Goal: Use online tool/utility

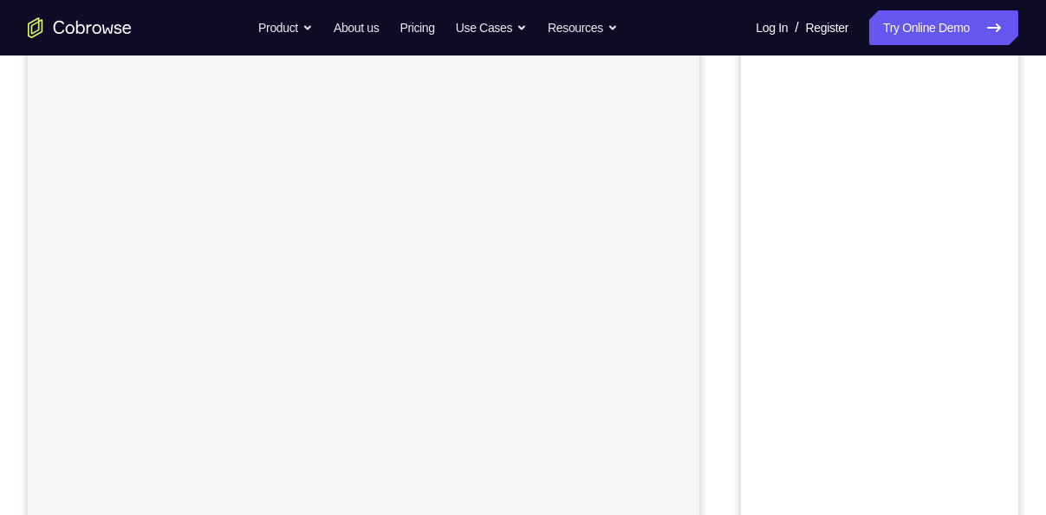
scroll to position [103, 0]
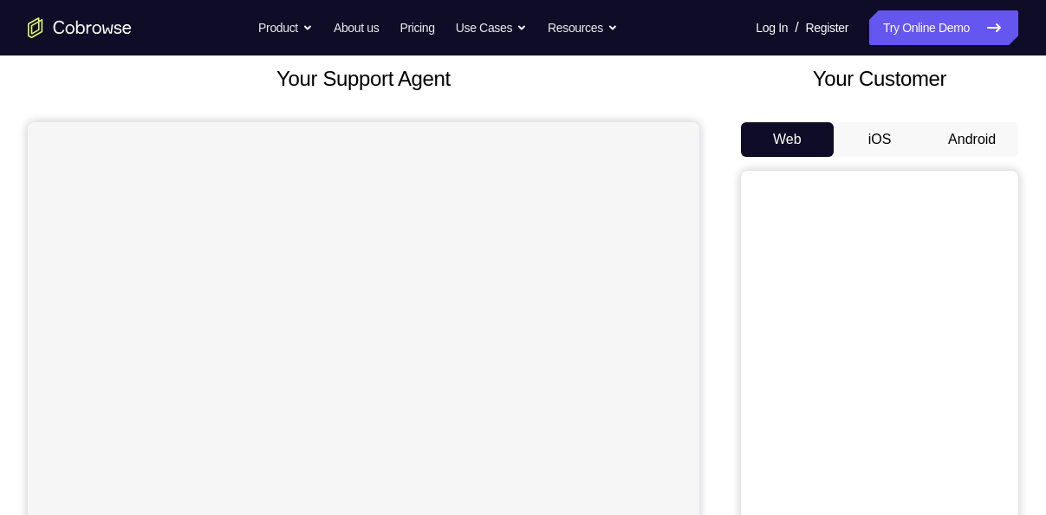
click at [976, 132] on button "Android" at bounding box center [972, 139] width 93 height 35
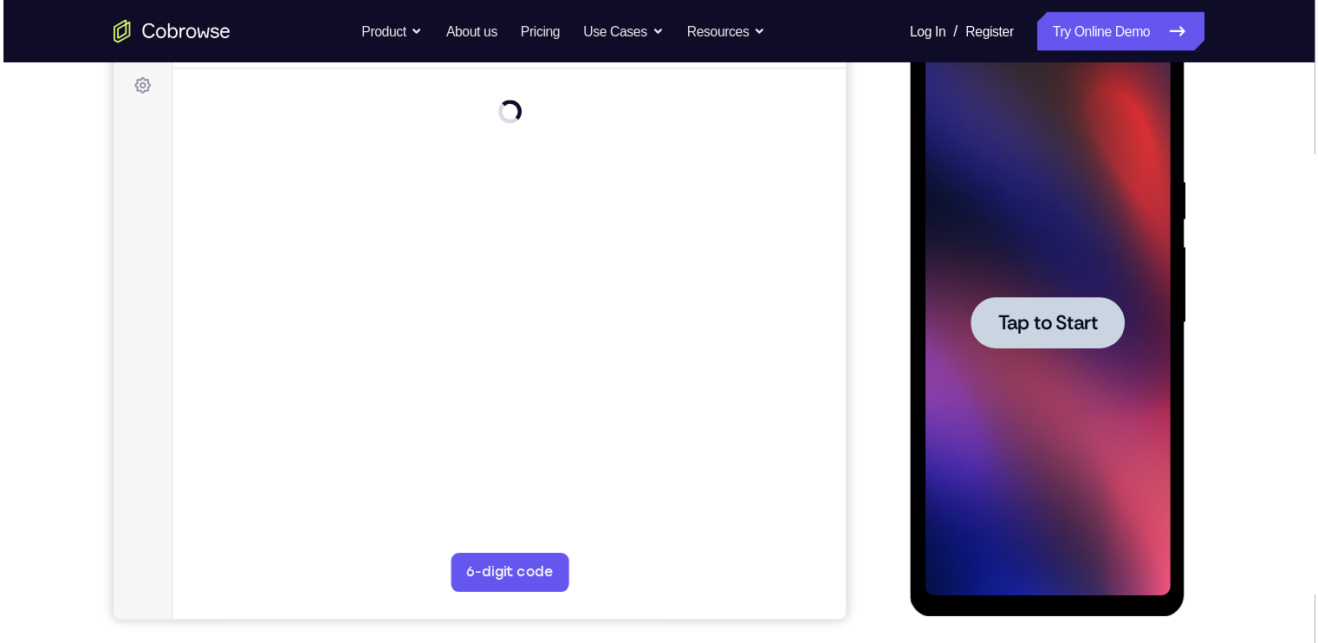
scroll to position [255, 0]
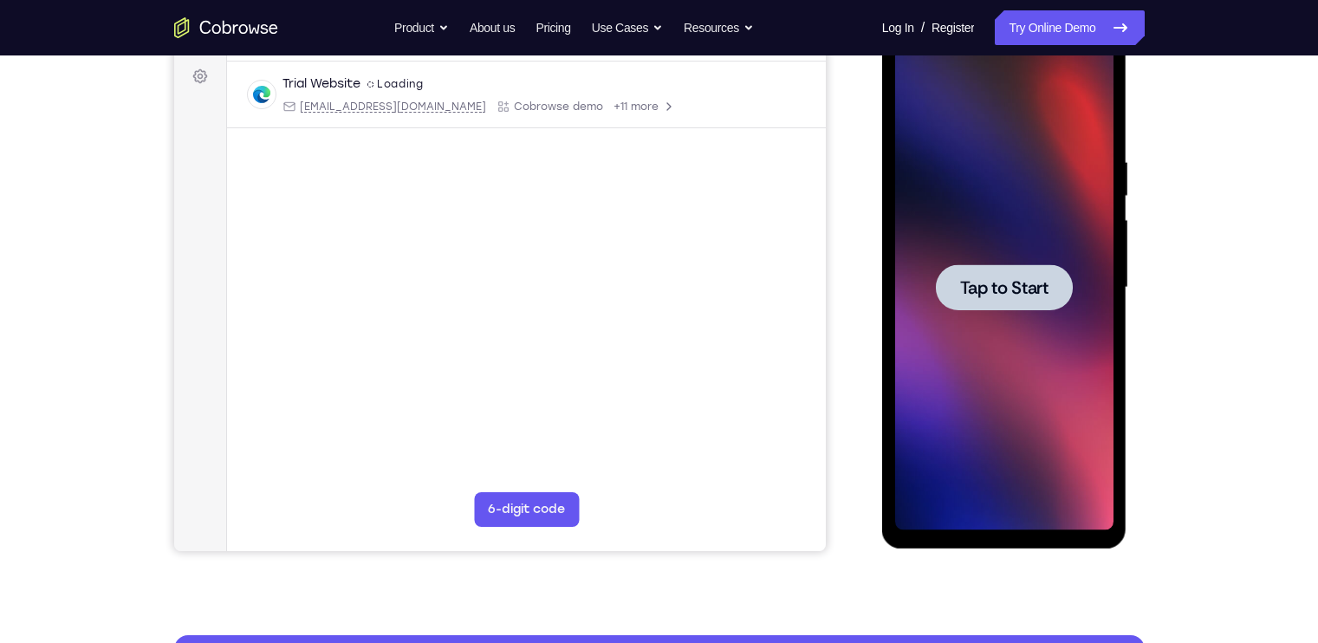
click at [1006, 284] on span "Tap to Start" at bounding box center [1004, 287] width 88 height 17
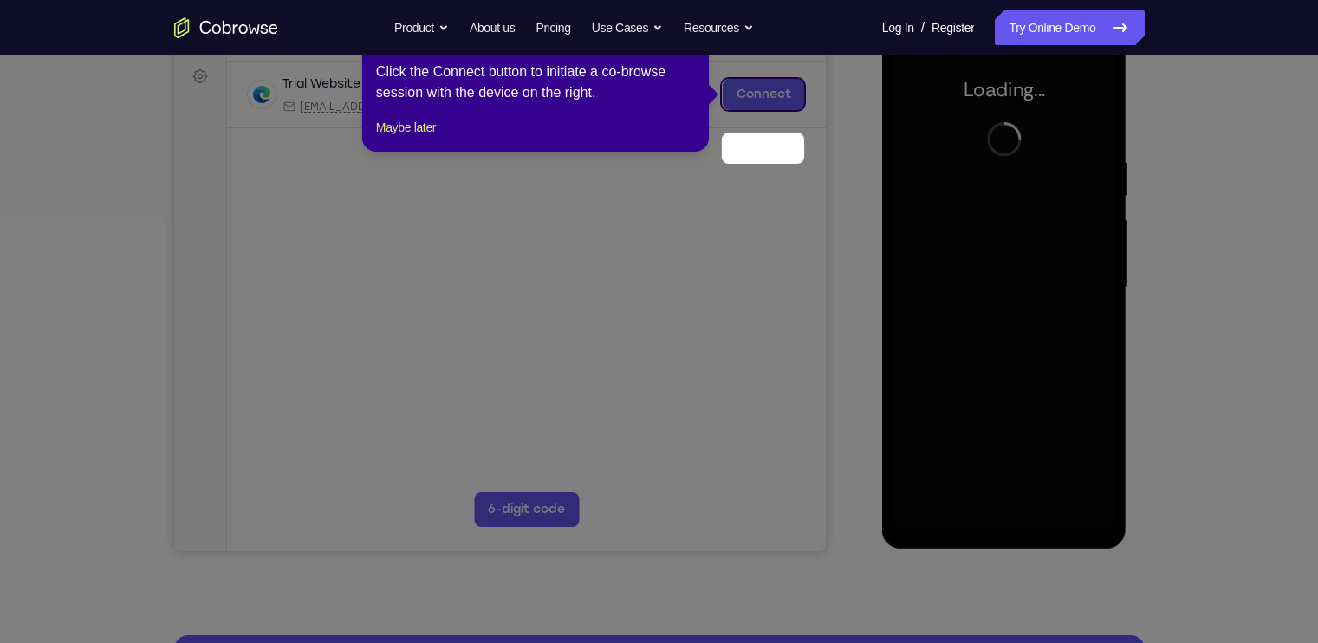
scroll to position [187, 0]
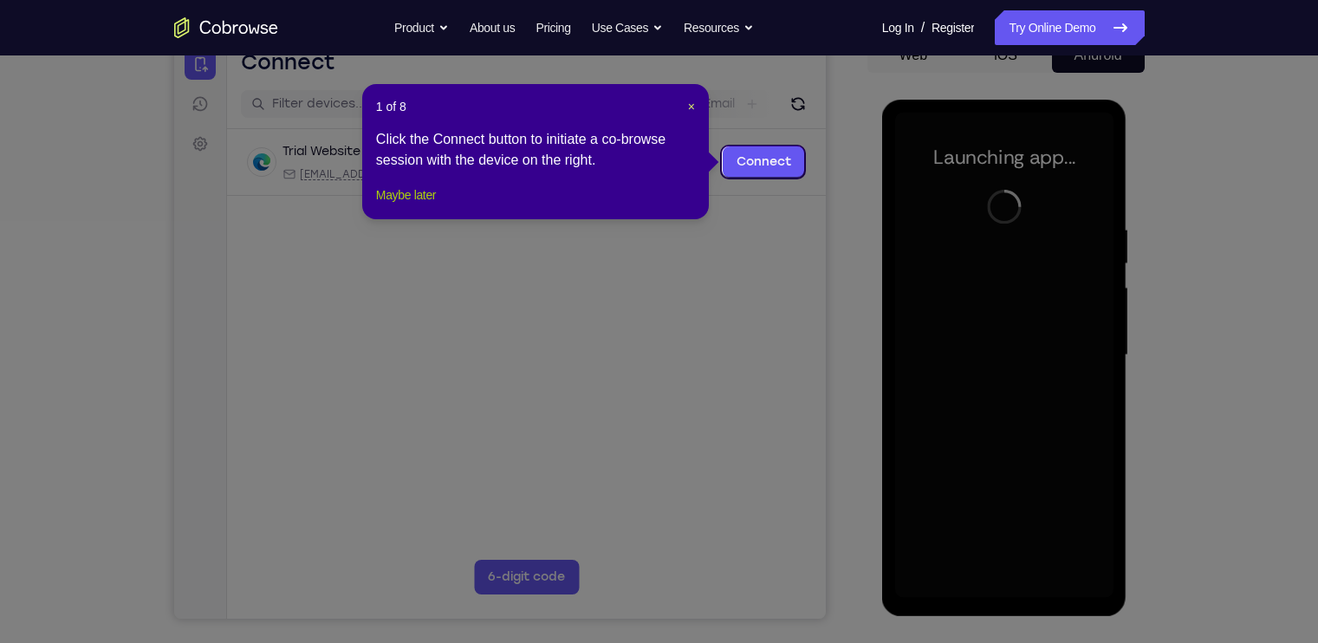
click at [423, 205] on button "Maybe later" at bounding box center [406, 195] width 60 height 21
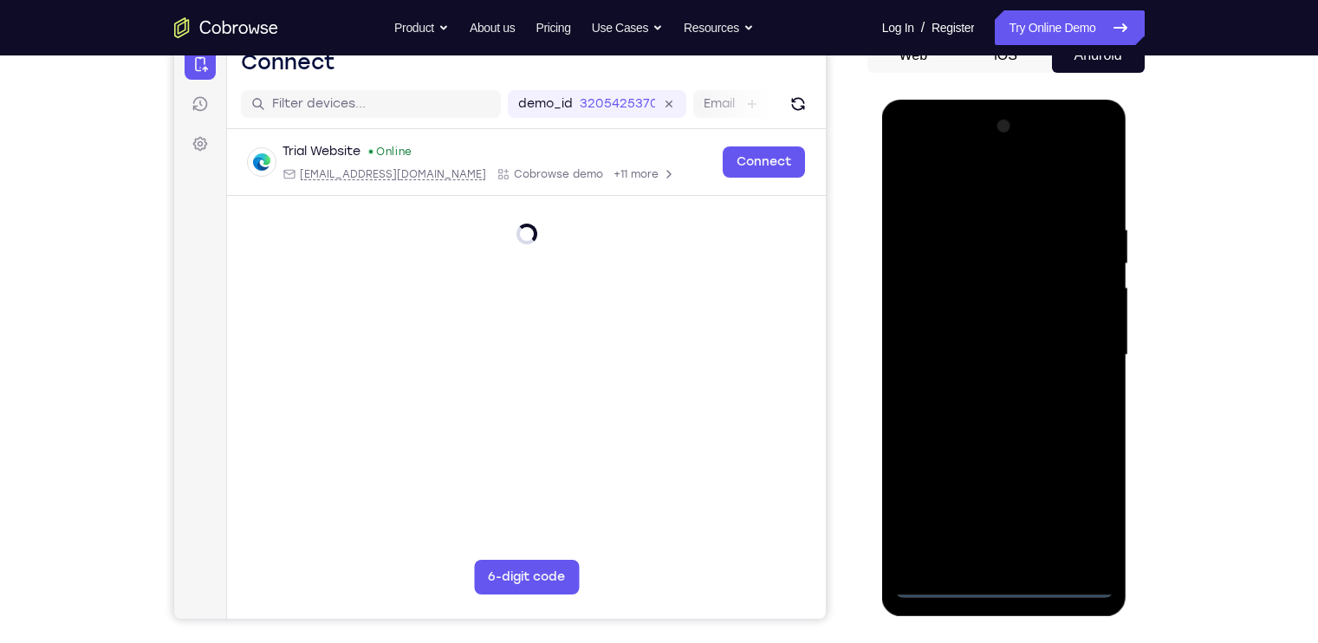
click at [1006, 514] on div at bounding box center [1004, 355] width 218 height 485
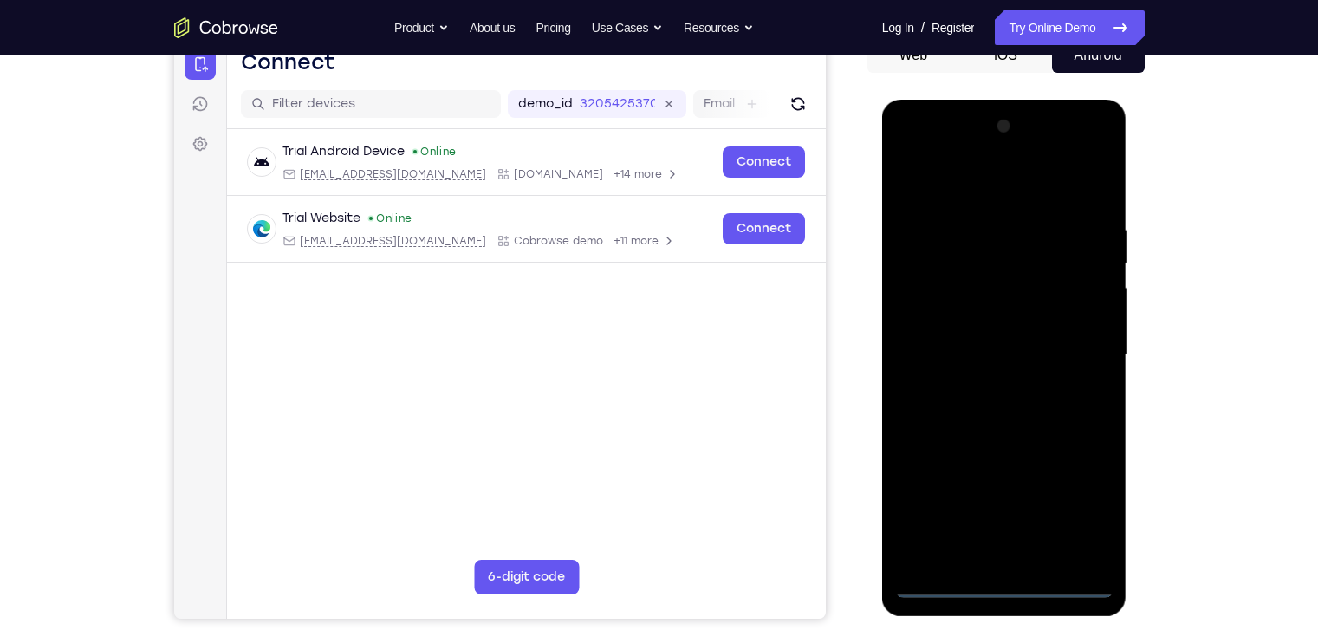
click at [1045, 507] on div at bounding box center [1004, 355] width 218 height 485
click at [914, 161] on div at bounding box center [1004, 355] width 218 height 485
click at [1045, 341] on div at bounding box center [1004, 355] width 218 height 485
click at [978, 384] on div at bounding box center [1004, 355] width 218 height 485
click at [975, 328] on div at bounding box center [1004, 355] width 218 height 485
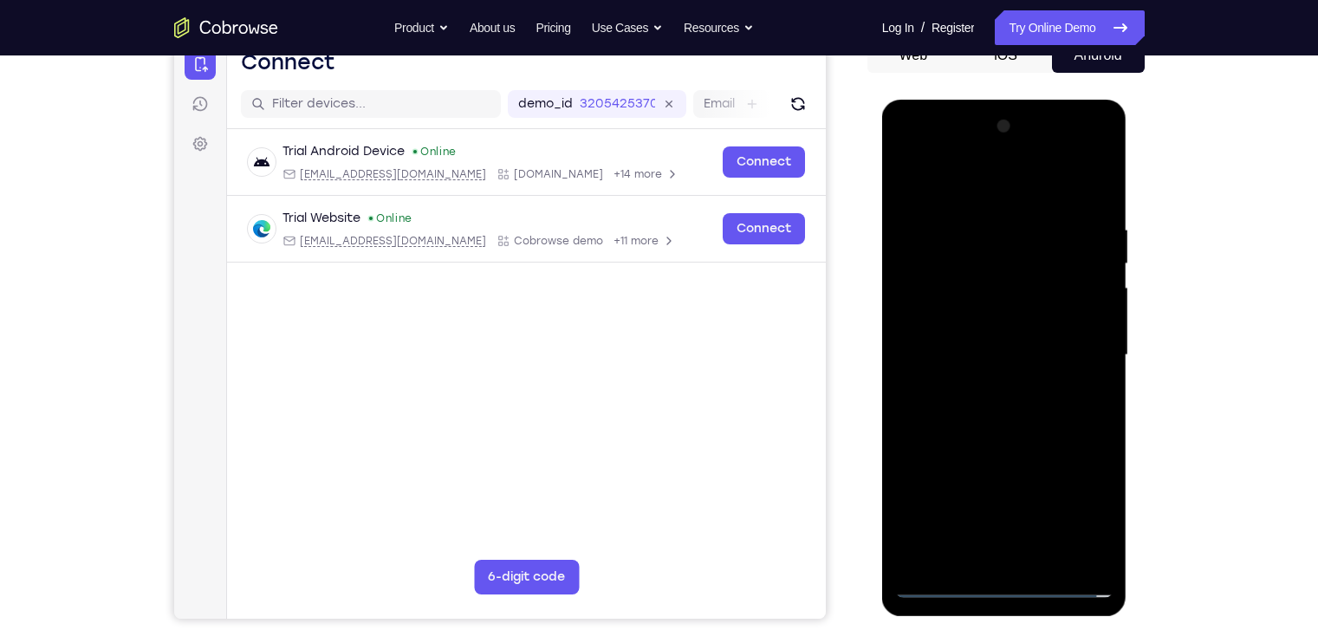
click at [944, 514] on div at bounding box center [1004, 355] width 218 height 485
click at [991, 293] on div at bounding box center [1004, 355] width 218 height 485
click at [980, 315] on div at bounding box center [1004, 355] width 218 height 485
click at [974, 350] on div at bounding box center [1004, 355] width 218 height 485
click at [1017, 415] on div at bounding box center [1004, 355] width 218 height 485
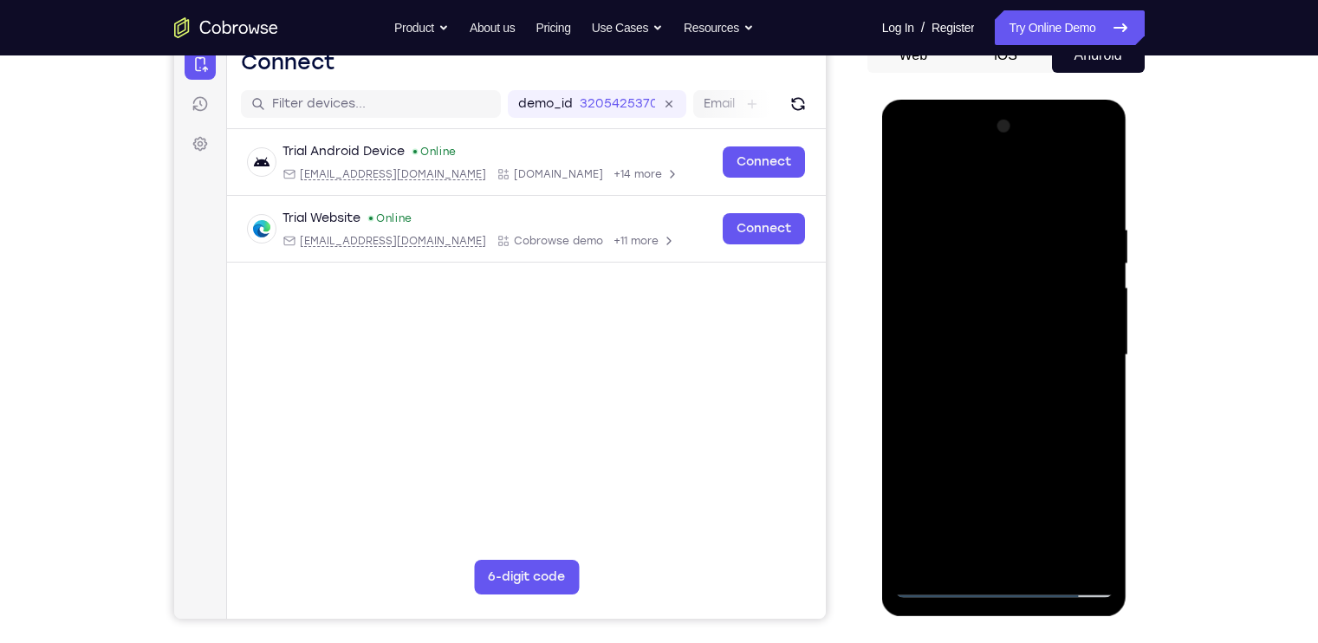
click at [1017, 402] on div at bounding box center [1004, 355] width 218 height 485
click at [1005, 435] on div at bounding box center [1004, 355] width 218 height 485
click at [1045, 198] on div at bounding box center [1004, 355] width 218 height 485
click at [1045, 174] on div at bounding box center [1004, 355] width 218 height 485
click at [910, 176] on div at bounding box center [1004, 355] width 218 height 485
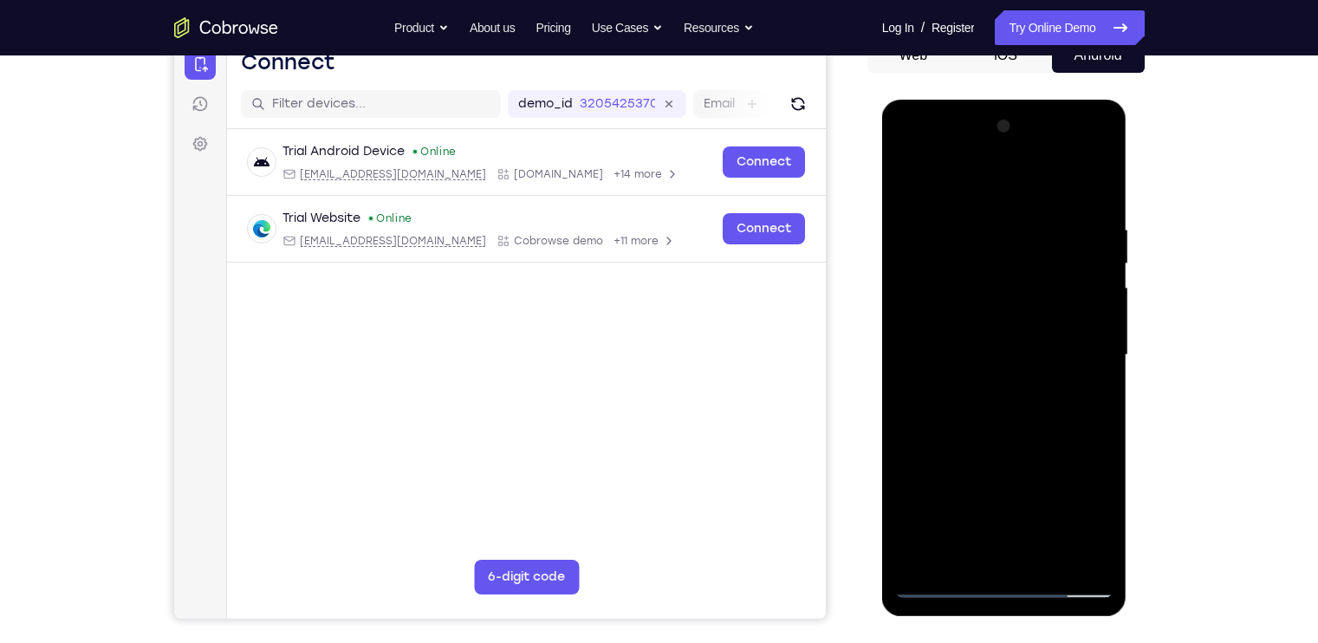
click at [1045, 514] on div at bounding box center [1004, 355] width 218 height 485
click at [1011, 445] on div at bounding box center [1004, 355] width 218 height 485
click at [936, 514] on div at bounding box center [1004, 355] width 218 height 485
click at [943, 514] on div at bounding box center [1004, 355] width 218 height 485
click at [958, 514] on div at bounding box center [1004, 355] width 218 height 485
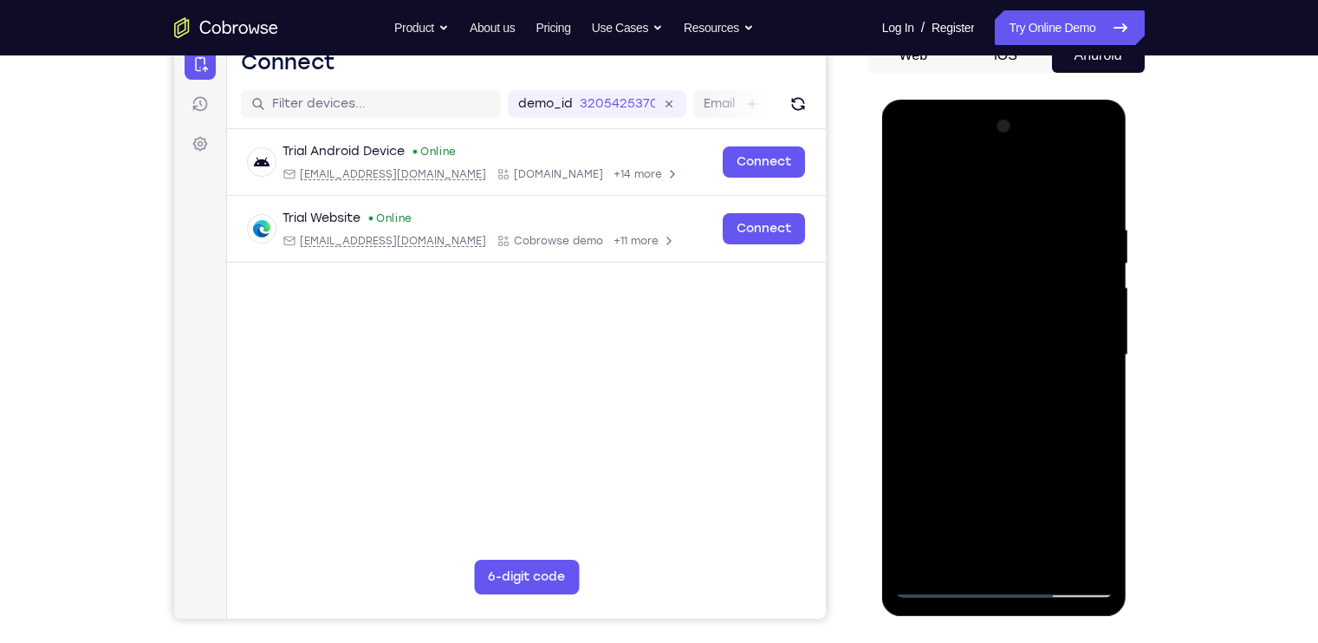
click at [987, 178] on div at bounding box center [1004, 355] width 218 height 485
click at [960, 210] on div at bounding box center [1004, 355] width 218 height 485
click at [917, 341] on div at bounding box center [1004, 355] width 218 height 485
click at [1045, 327] on div at bounding box center [1004, 355] width 218 height 485
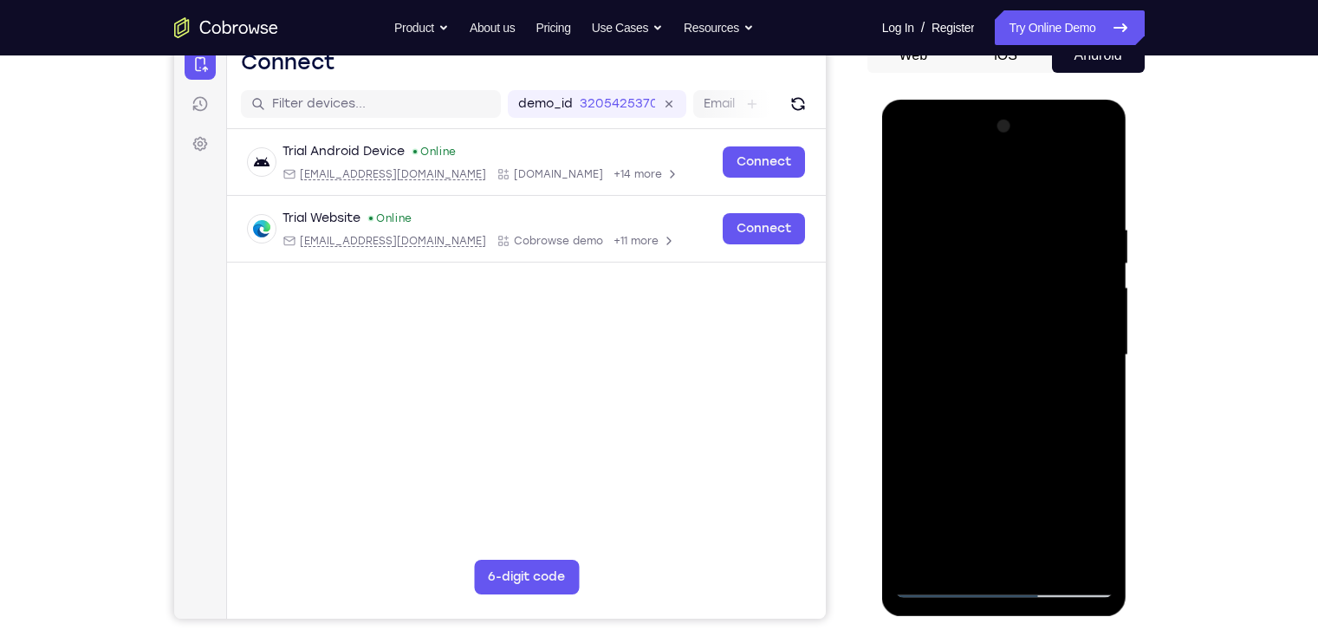
click at [1045, 327] on div at bounding box center [1004, 355] width 218 height 485
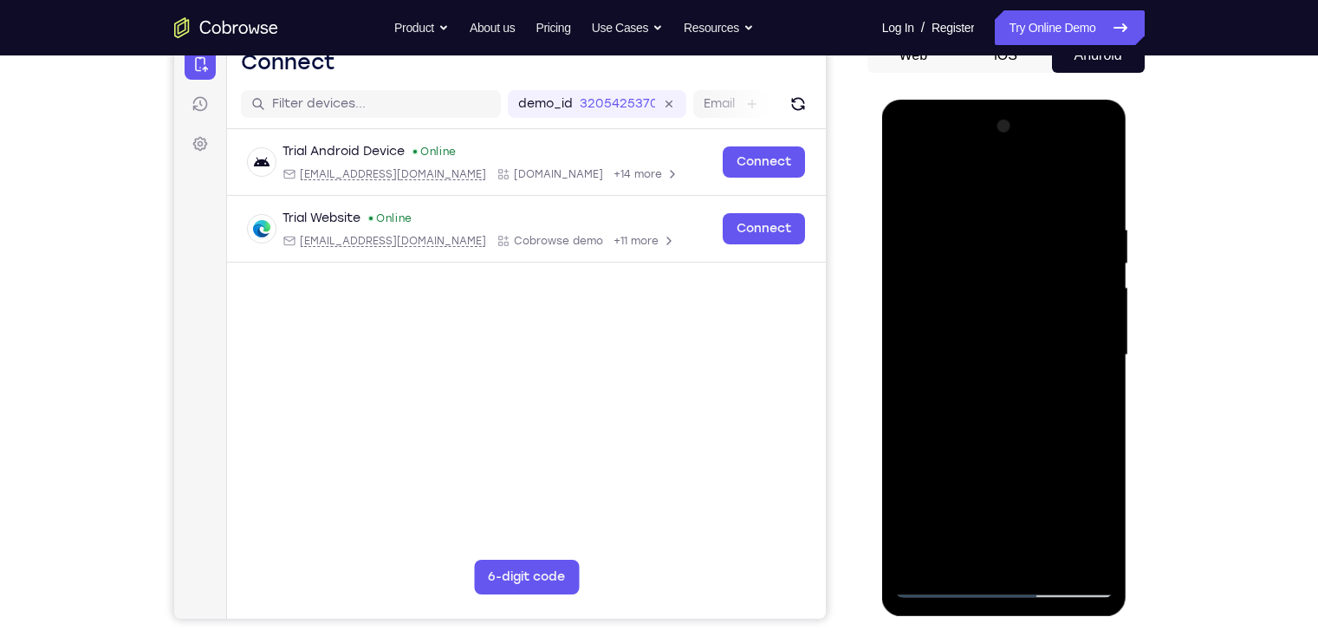
click at [1045, 327] on div at bounding box center [1004, 355] width 218 height 485
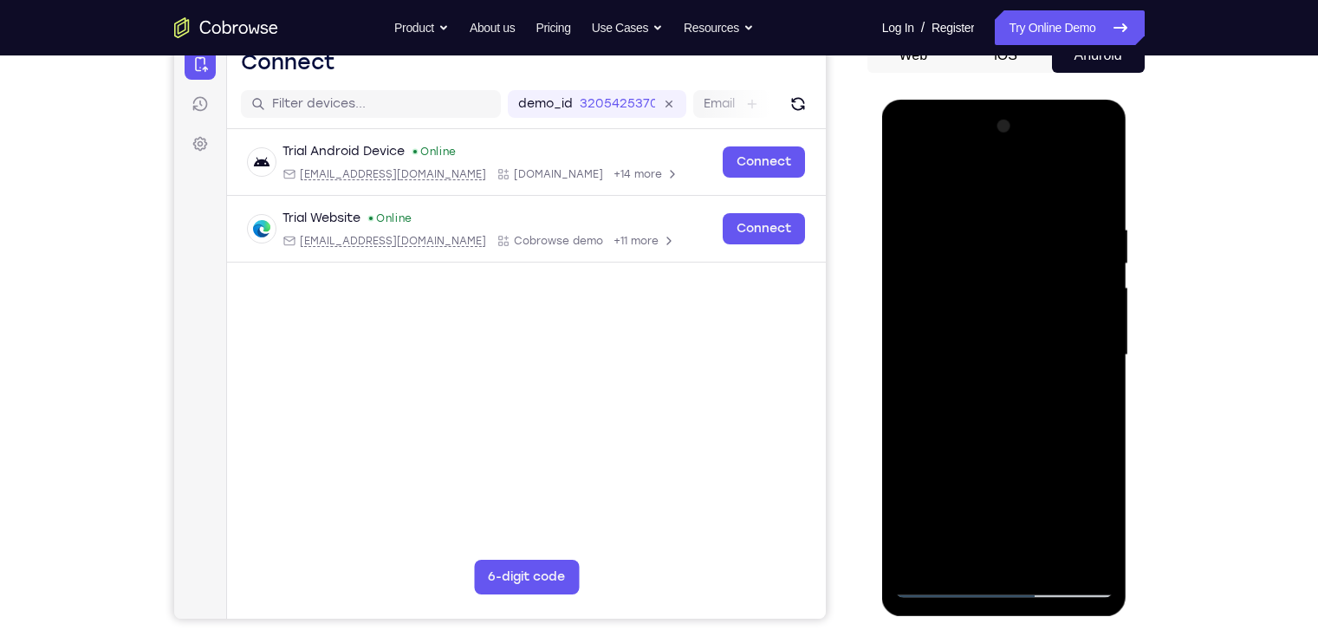
click at [1045, 327] on div at bounding box center [1004, 355] width 218 height 485
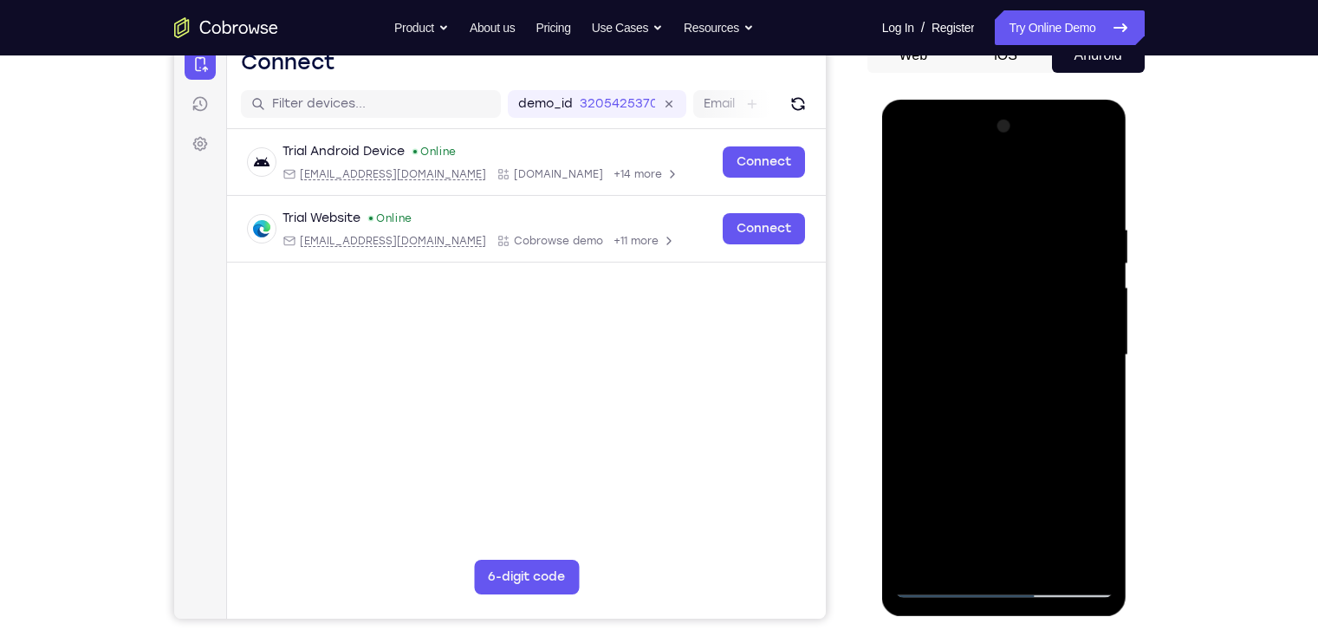
click at [1045, 327] on div at bounding box center [1004, 355] width 218 height 485
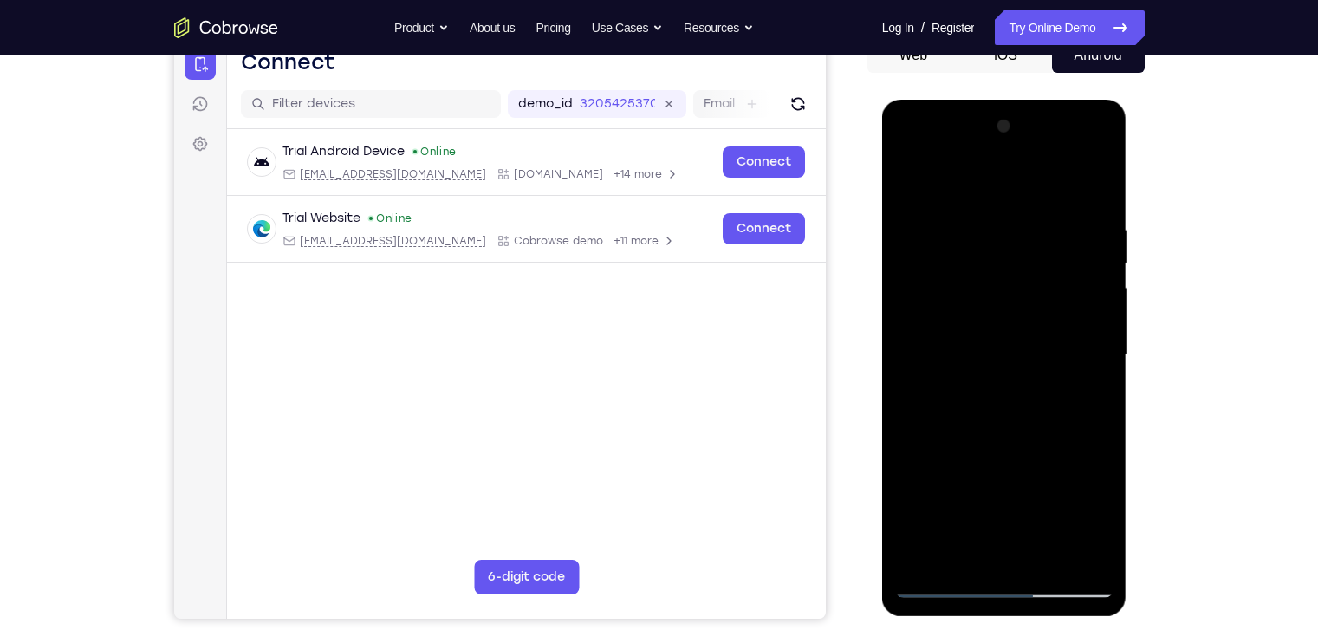
click at [1045, 327] on div at bounding box center [1004, 355] width 218 height 485
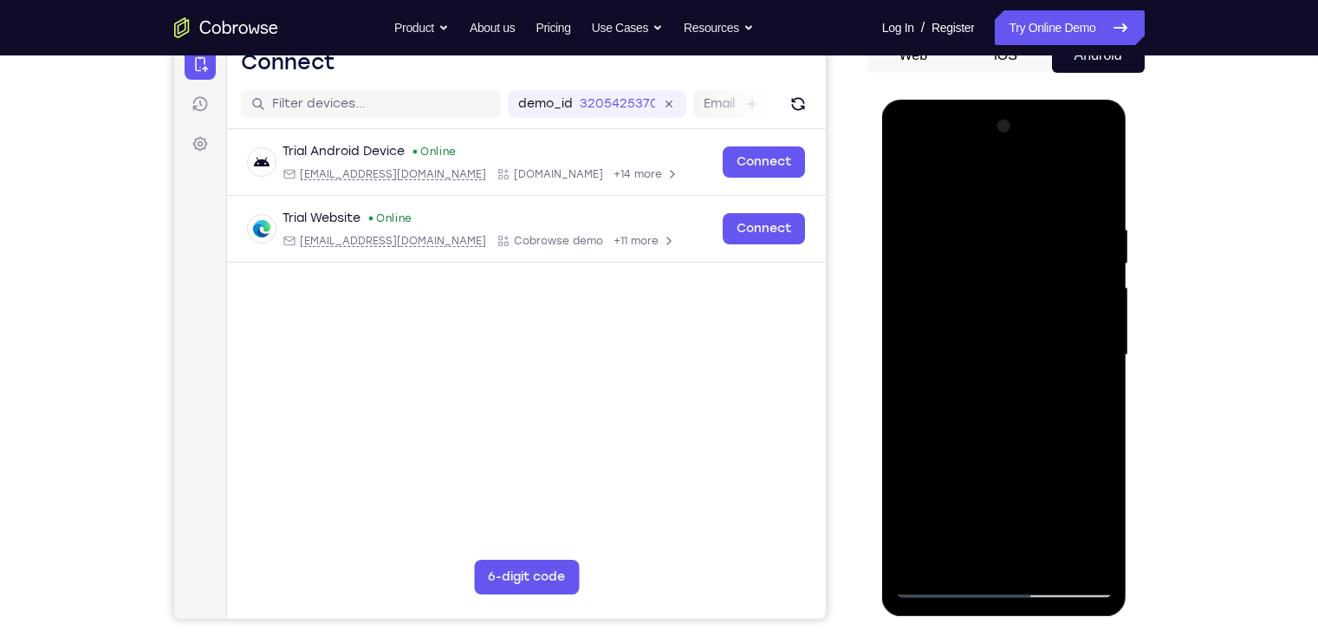
click at [1045, 327] on div at bounding box center [1004, 355] width 218 height 485
click at [1045, 343] on div at bounding box center [1004, 355] width 218 height 485
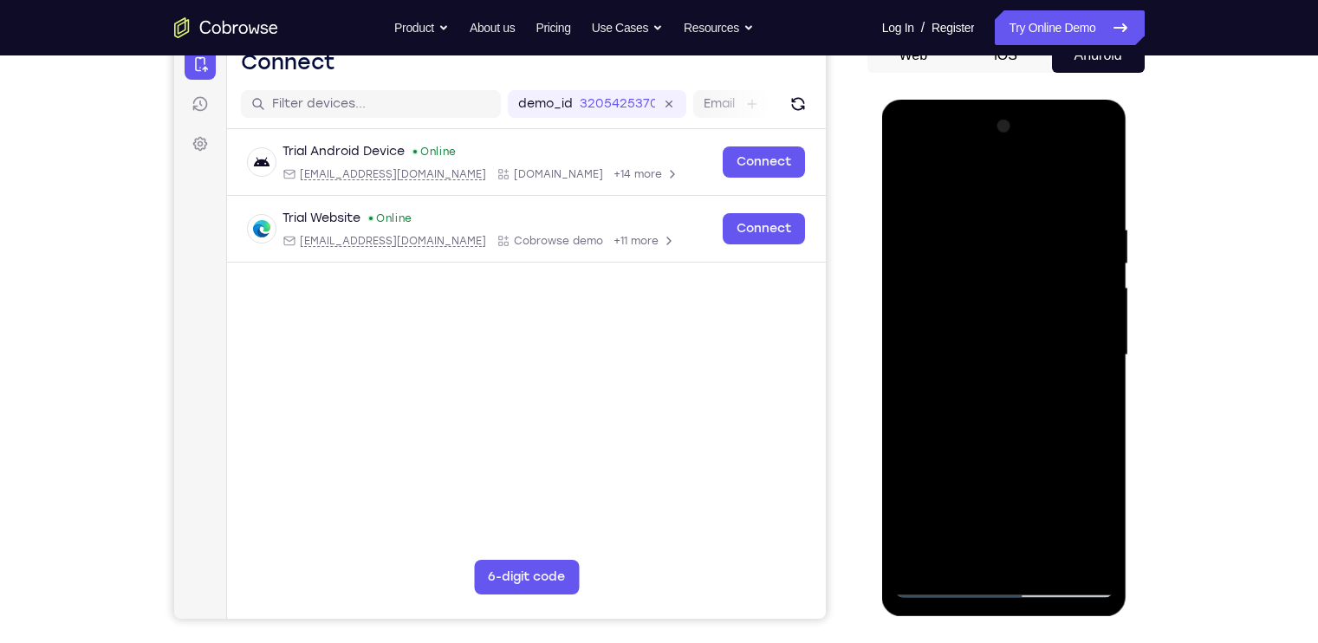
click at [1045, 343] on div at bounding box center [1004, 355] width 218 height 485
click at [1045, 132] on div at bounding box center [1004, 355] width 218 height 485
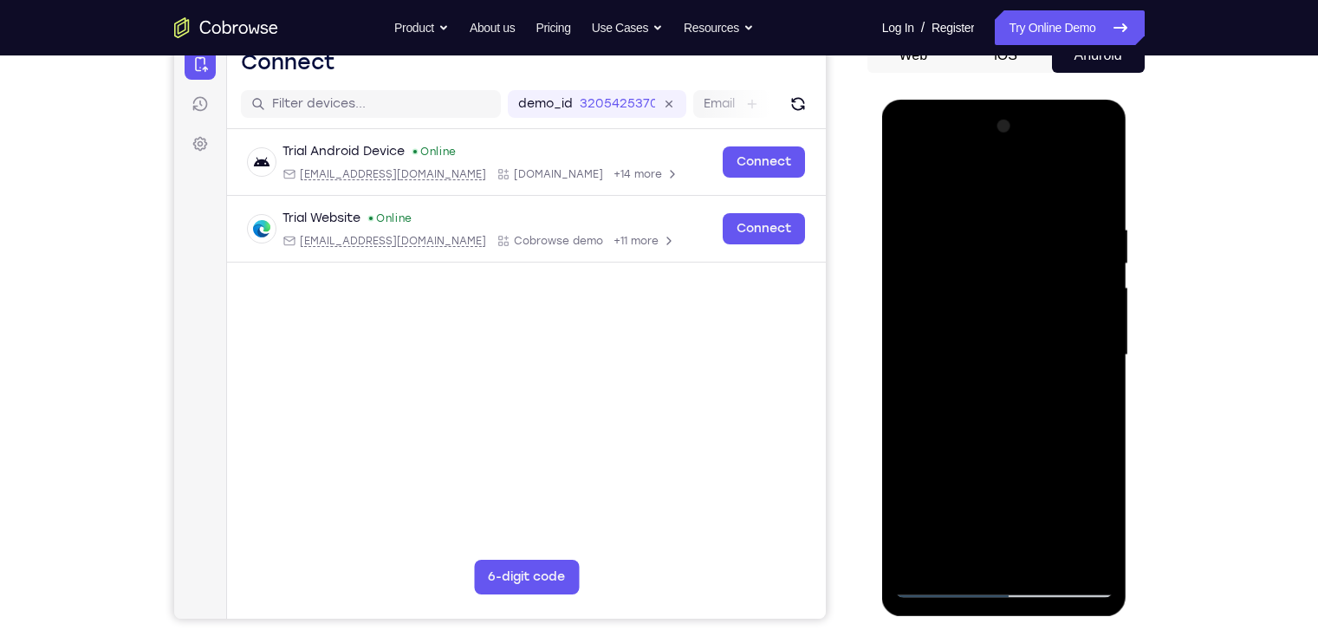
click at [908, 175] on div at bounding box center [1004, 355] width 218 height 485
click at [1045, 176] on div at bounding box center [1004, 355] width 218 height 485
click at [996, 274] on div at bounding box center [1004, 355] width 218 height 485
click at [1045, 471] on div at bounding box center [1004, 355] width 218 height 485
drag, startPoint x: 1072, startPoint y: 406, endPoint x: 1065, endPoint y: 300, distance: 106.0
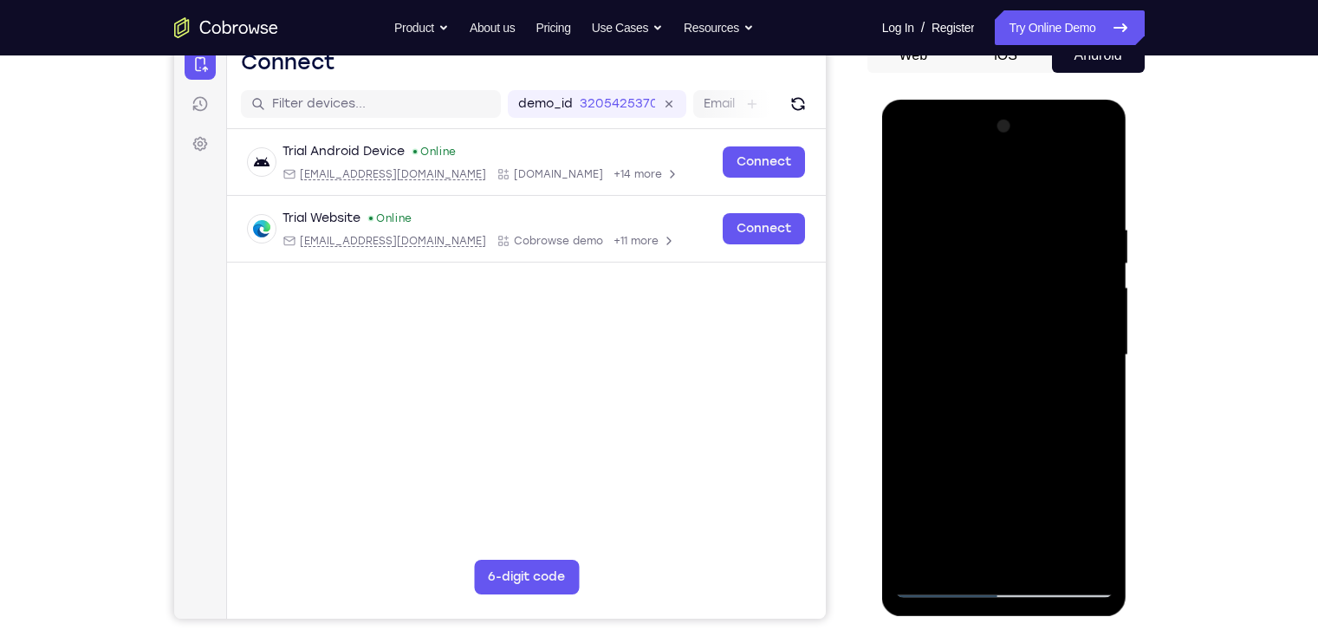
click at [1045, 300] on div at bounding box center [1004, 355] width 218 height 485
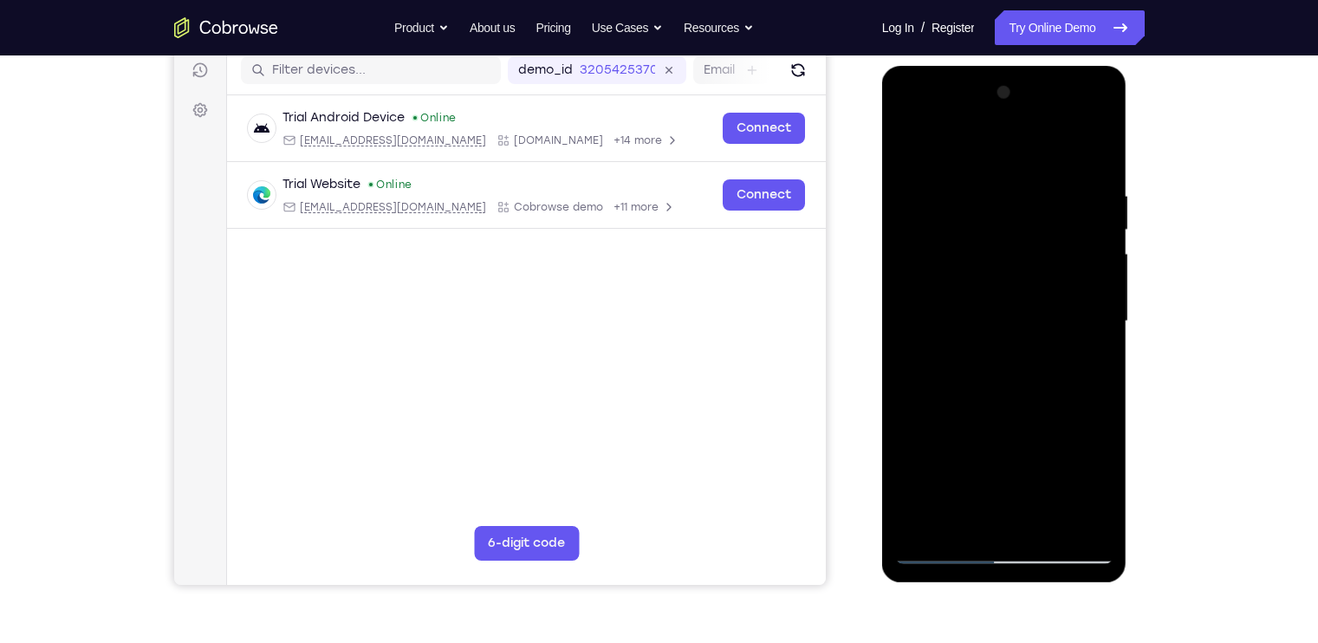
scroll to position [222, 0]
drag, startPoint x: 1075, startPoint y: 383, endPoint x: 1046, endPoint y: 212, distance: 173.1
click at [1045, 212] on div at bounding box center [1004, 320] width 218 height 485
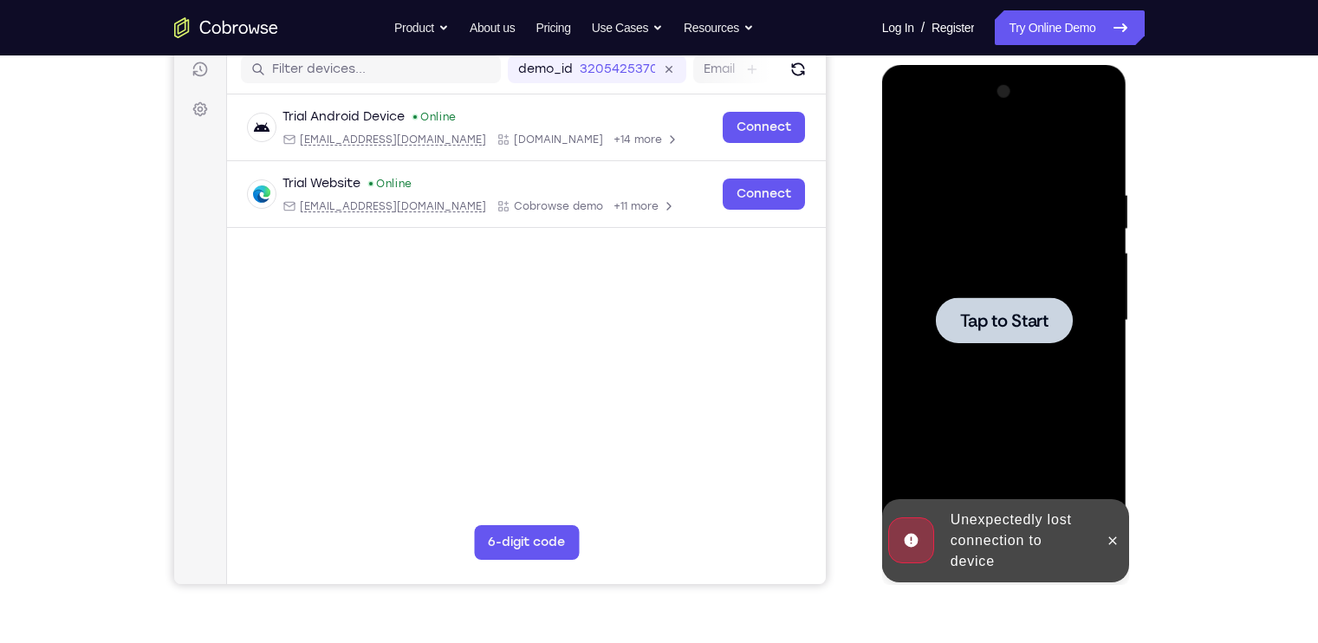
drag, startPoint x: 1080, startPoint y: 465, endPoint x: 1075, endPoint y: 331, distance: 134.4
click at [1045, 65] on div "Tap to Start" at bounding box center [1004, 65] width 245 height 0
click at [1045, 514] on icon at bounding box center [1113, 541] width 14 height 14
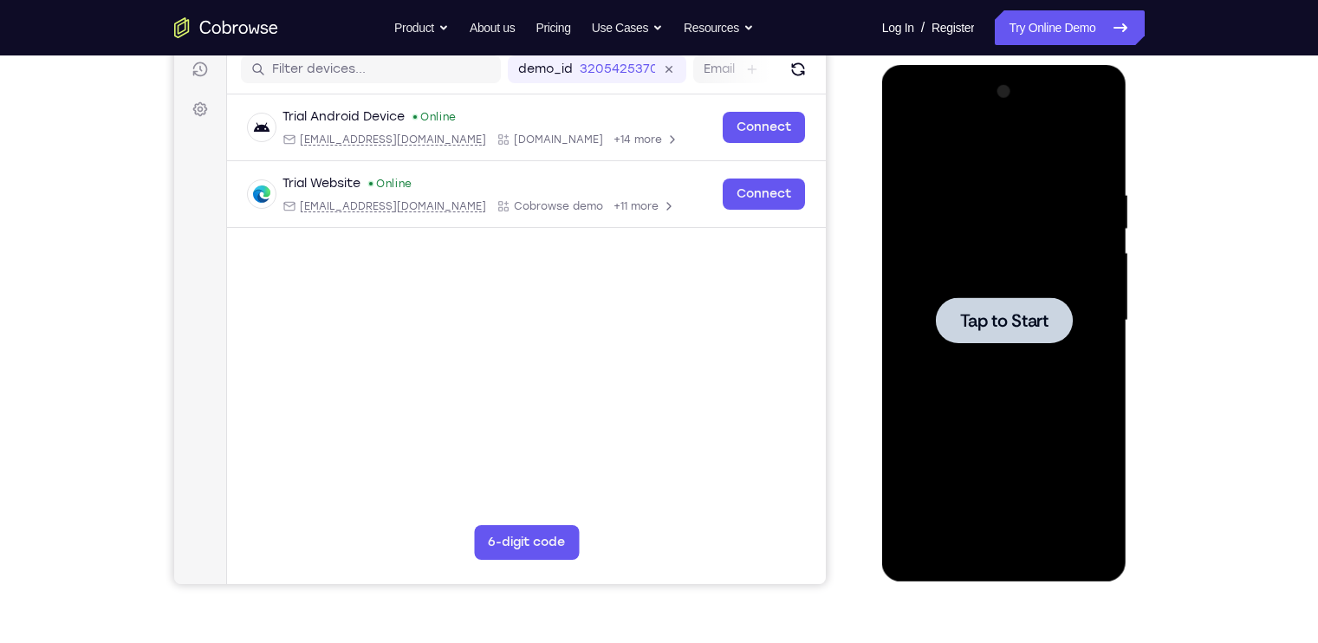
click at [1021, 322] on span "Tap to Start" at bounding box center [1004, 320] width 88 height 17
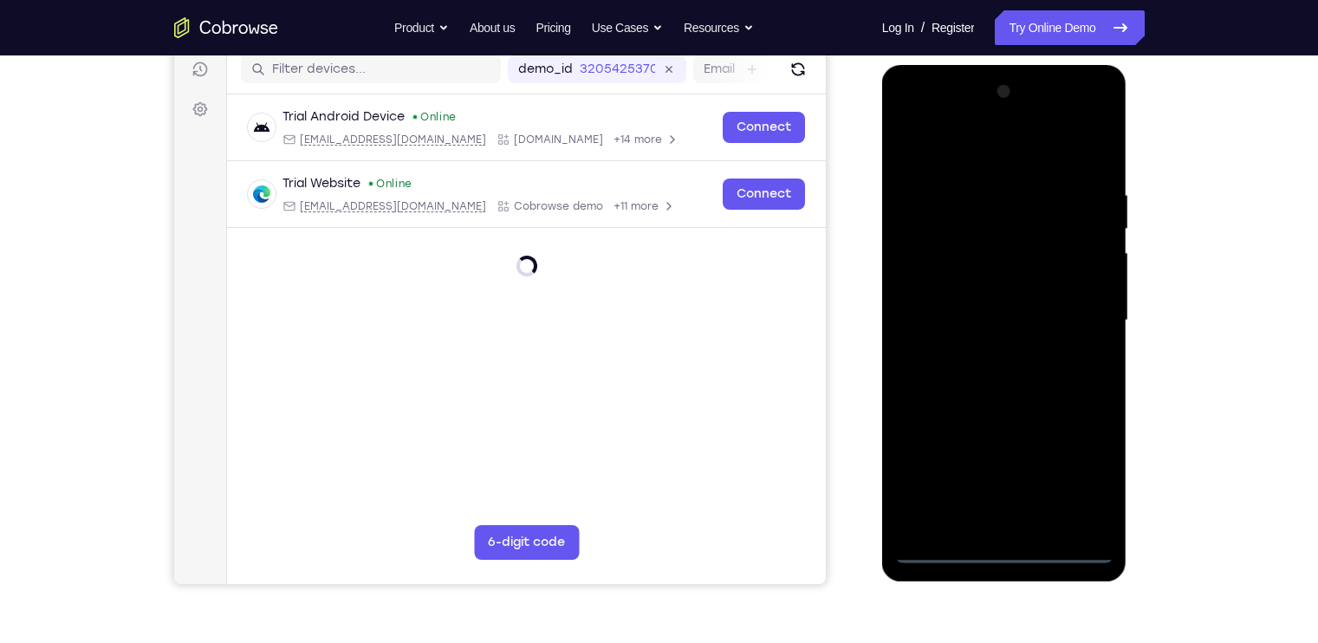
click at [1003, 514] on div at bounding box center [1004, 320] width 218 height 485
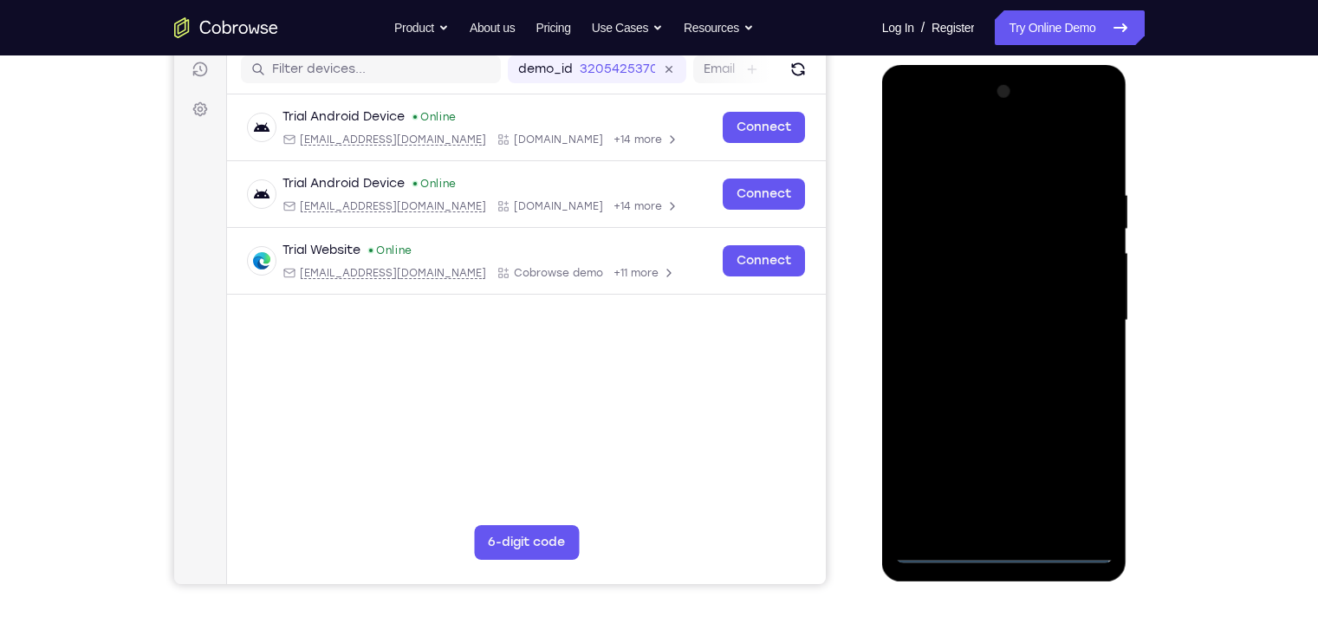
click at [1005, 514] on div at bounding box center [1004, 320] width 218 height 485
click at [1045, 472] on div at bounding box center [1004, 320] width 218 height 485
click at [907, 116] on div at bounding box center [1004, 320] width 218 height 485
click at [1045, 316] on div at bounding box center [1004, 320] width 218 height 485
click at [984, 348] on div at bounding box center [1004, 320] width 218 height 485
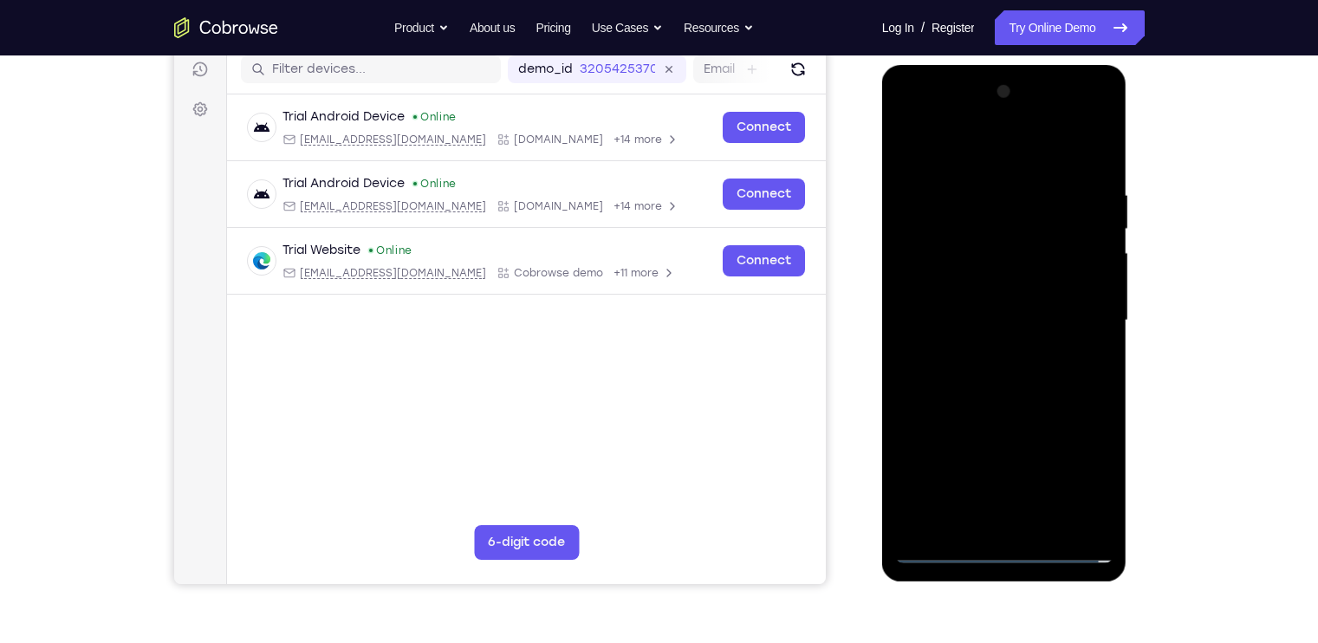
click at [1019, 309] on div at bounding box center [1004, 320] width 218 height 485
click at [1023, 277] on div at bounding box center [1004, 320] width 218 height 485
click at [979, 310] on div at bounding box center [1004, 320] width 218 height 485
click at [982, 373] on div at bounding box center [1004, 320] width 218 height 485
click at [984, 373] on div at bounding box center [1004, 320] width 218 height 485
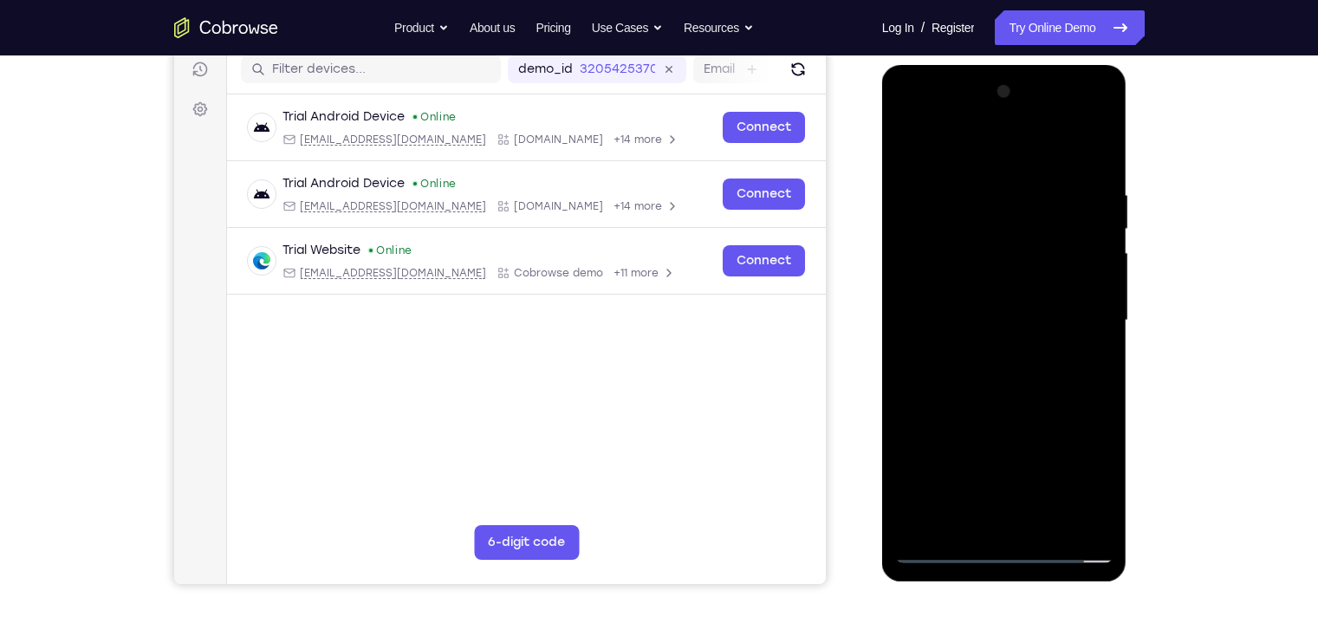
click at [946, 514] on div at bounding box center [1004, 320] width 218 height 485
click at [1045, 164] on div at bounding box center [1004, 320] width 218 height 485
click at [965, 514] on div at bounding box center [1004, 320] width 218 height 485
click at [1001, 142] on div at bounding box center [1004, 320] width 218 height 485
click at [1003, 196] on div at bounding box center [1004, 320] width 218 height 485
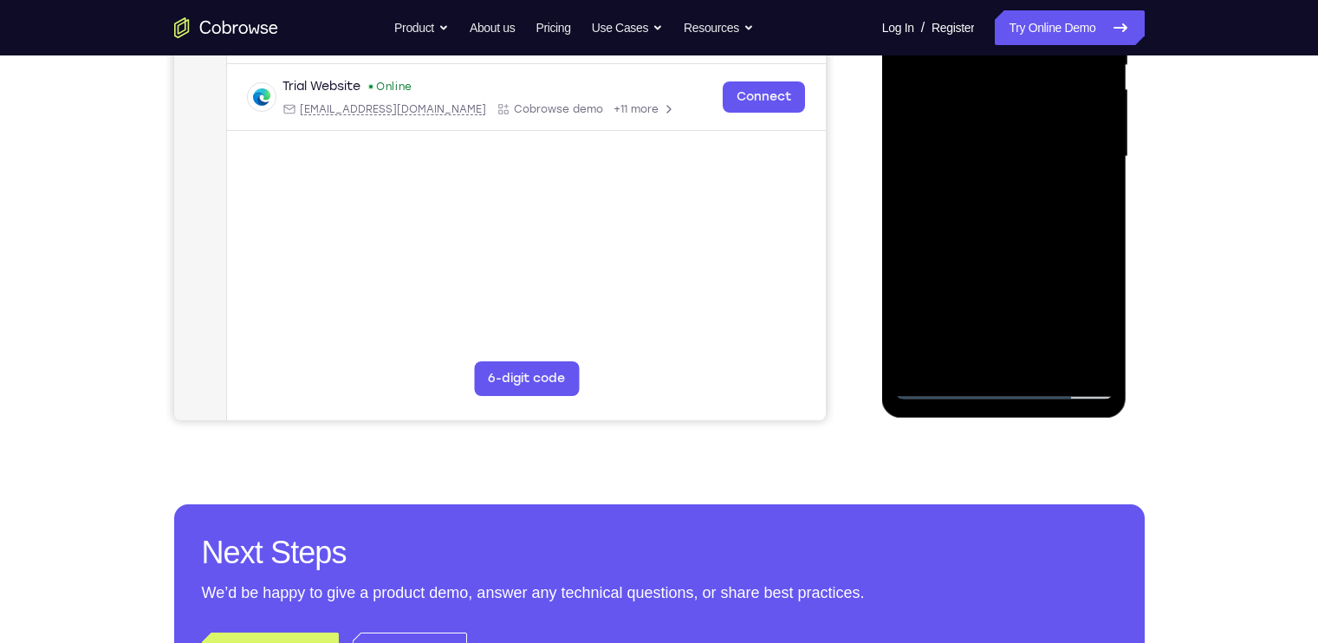
scroll to position [161, 0]
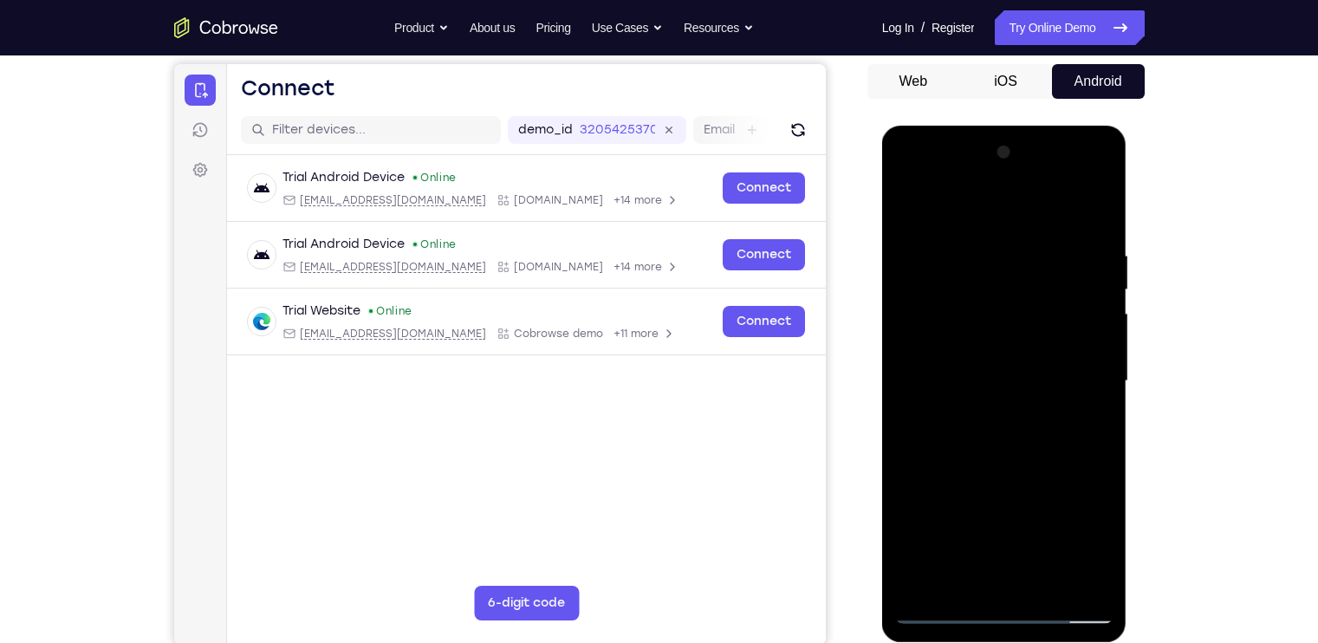
drag, startPoint x: 1077, startPoint y: 447, endPoint x: 1072, endPoint y: 277, distance: 169.9
click at [1045, 277] on div at bounding box center [1004, 381] width 218 height 485
click at [1045, 341] on div at bounding box center [1004, 381] width 218 height 485
click at [1031, 333] on div at bounding box center [1004, 381] width 218 height 485
click at [1045, 335] on div at bounding box center [1004, 381] width 218 height 485
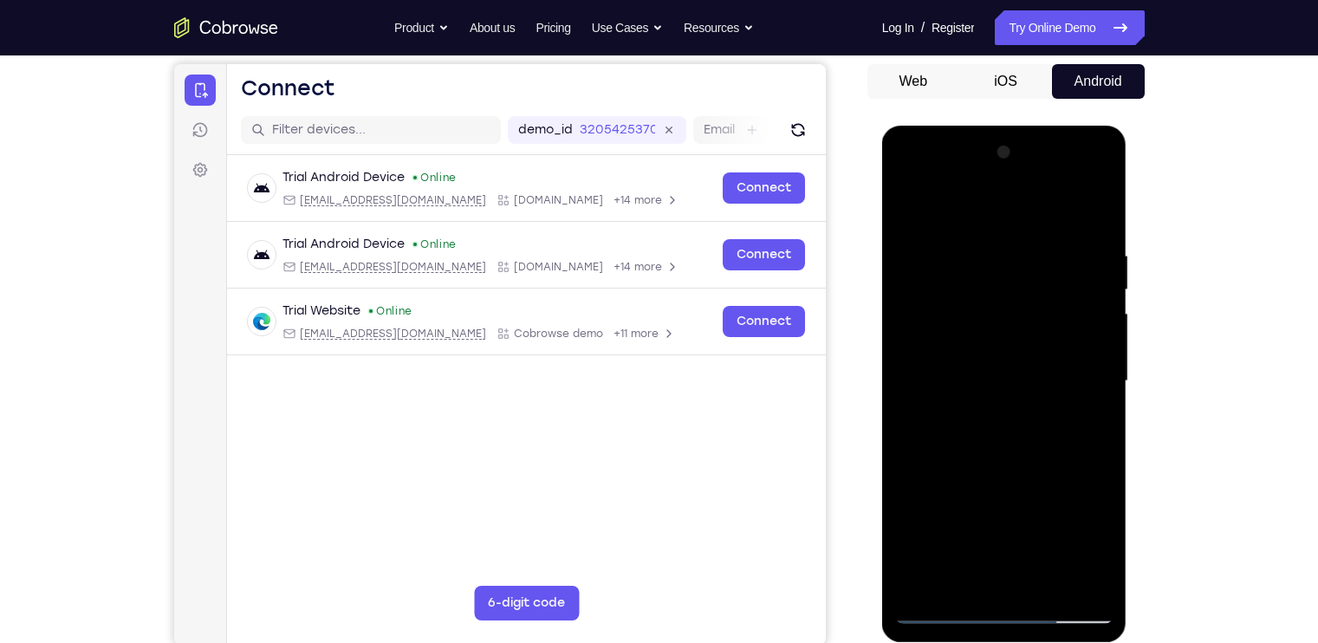
drag, startPoint x: 1066, startPoint y: 266, endPoint x: 1067, endPoint y: 437, distance: 170.7
click at [1045, 437] on div at bounding box center [1004, 381] width 218 height 485
click at [908, 203] on div at bounding box center [1004, 381] width 218 height 485
click at [908, 206] on div at bounding box center [1004, 381] width 218 height 485
click at [912, 207] on div at bounding box center [1004, 381] width 218 height 485
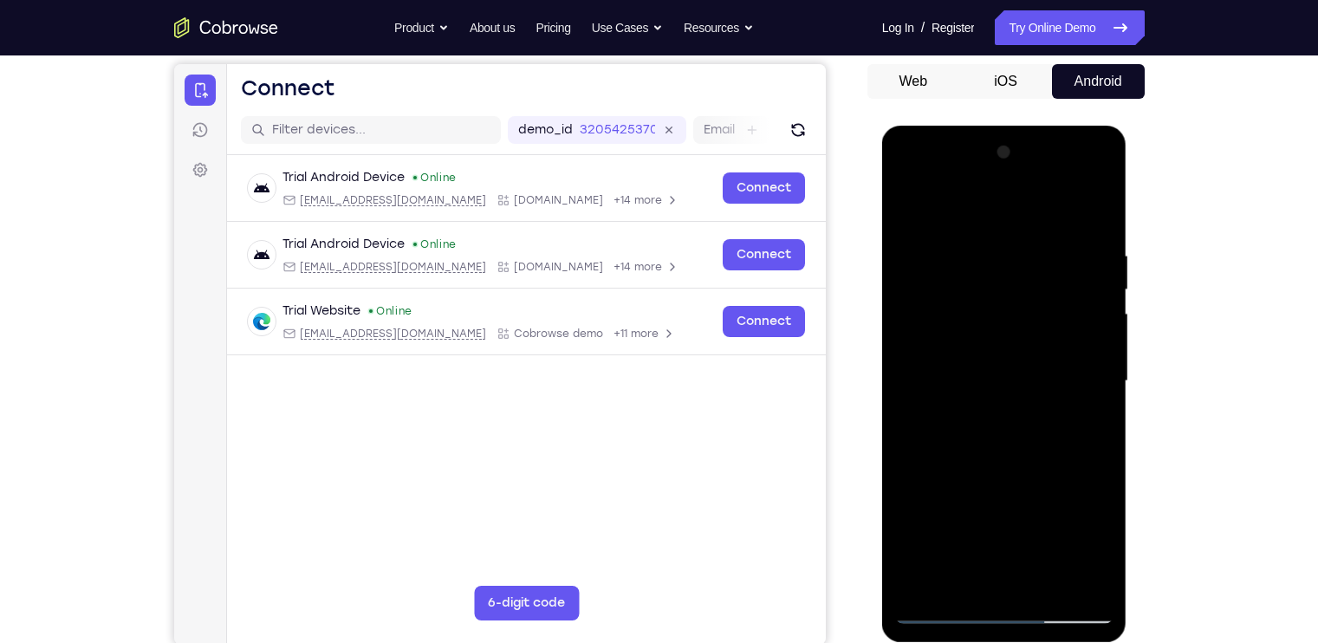
click at [912, 198] on div at bounding box center [1004, 381] width 218 height 485
click at [1045, 204] on div at bounding box center [1004, 381] width 218 height 485
click at [927, 514] on div at bounding box center [1004, 381] width 218 height 485
click at [976, 253] on div at bounding box center [1004, 381] width 218 height 485
click at [1045, 328] on div at bounding box center [1004, 381] width 218 height 485
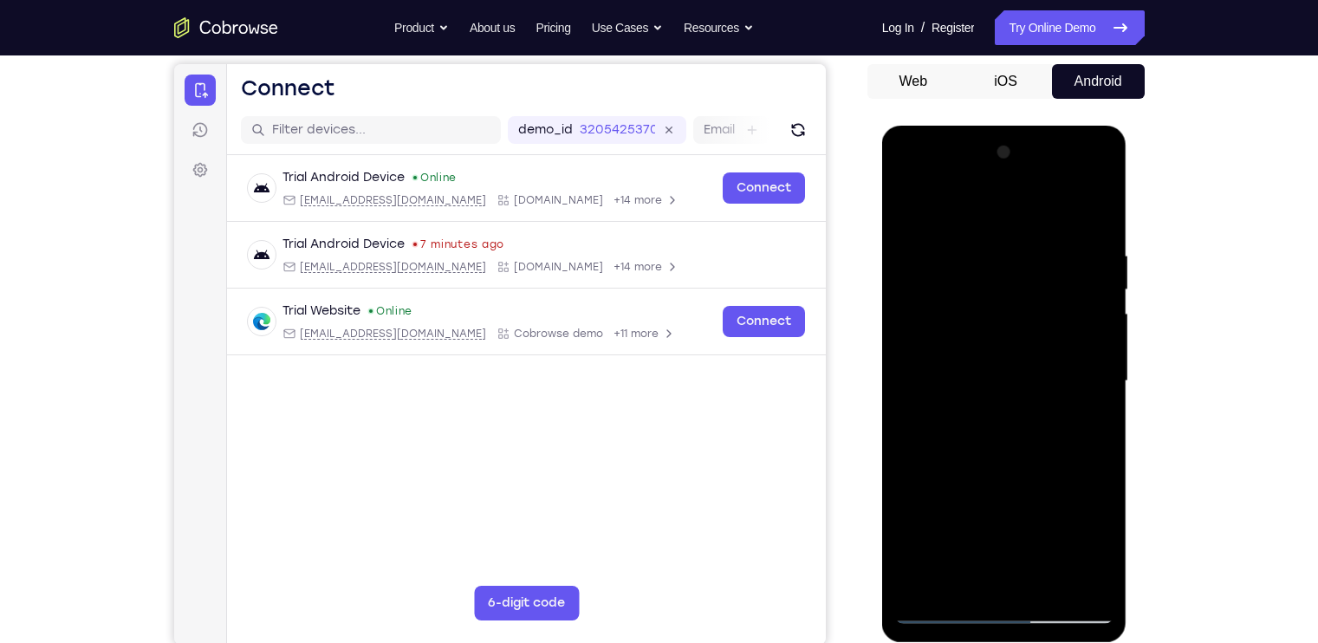
click at [1045, 218] on div at bounding box center [1004, 381] width 218 height 485
drag, startPoint x: 1076, startPoint y: 250, endPoint x: 948, endPoint y: 248, distance: 128.3
click at [948, 248] on div at bounding box center [1004, 381] width 218 height 485
drag, startPoint x: 1078, startPoint y: 250, endPoint x: 928, endPoint y: 245, distance: 150.0
click at [928, 245] on div at bounding box center [1004, 381] width 218 height 485
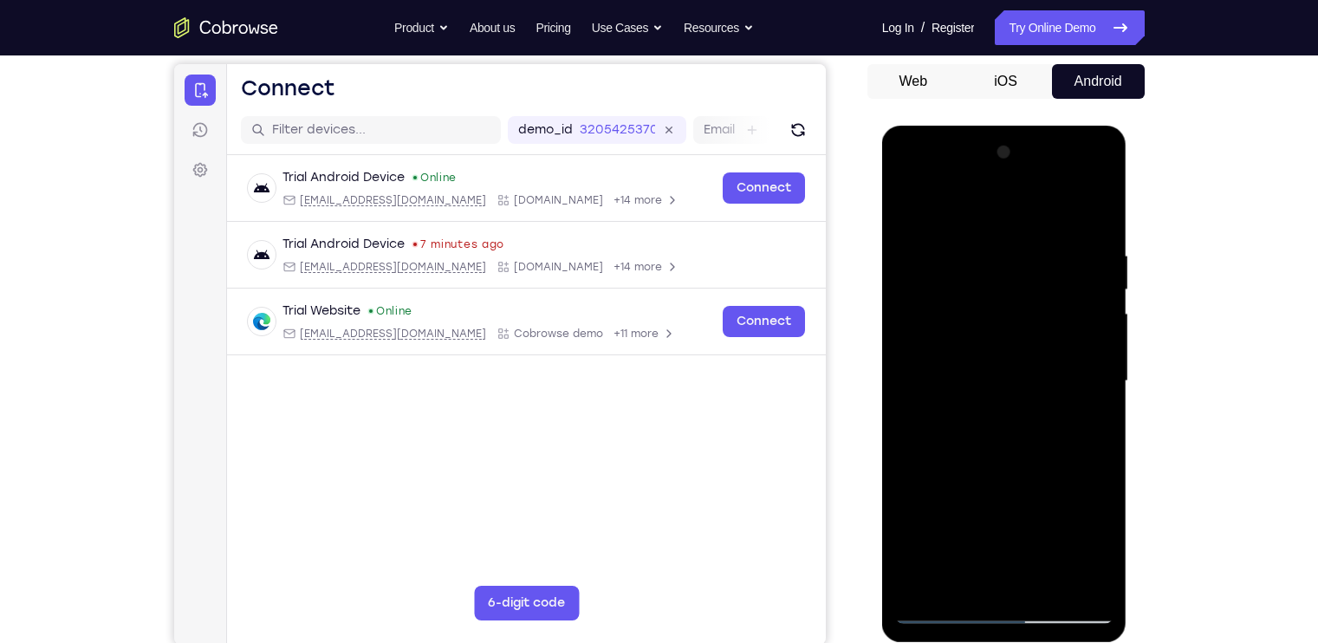
click at [1038, 251] on div at bounding box center [1004, 381] width 218 height 485
click at [1045, 514] on div at bounding box center [1004, 381] width 218 height 485
click at [1045, 211] on div at bounding box center [1004, 381] width 218 height 485
click at [988, 245] on div at bounding box center [1004, 381] width 218 height 485
click at [999, 514] on div at bounding box center [1004, 381] width 218 height 485
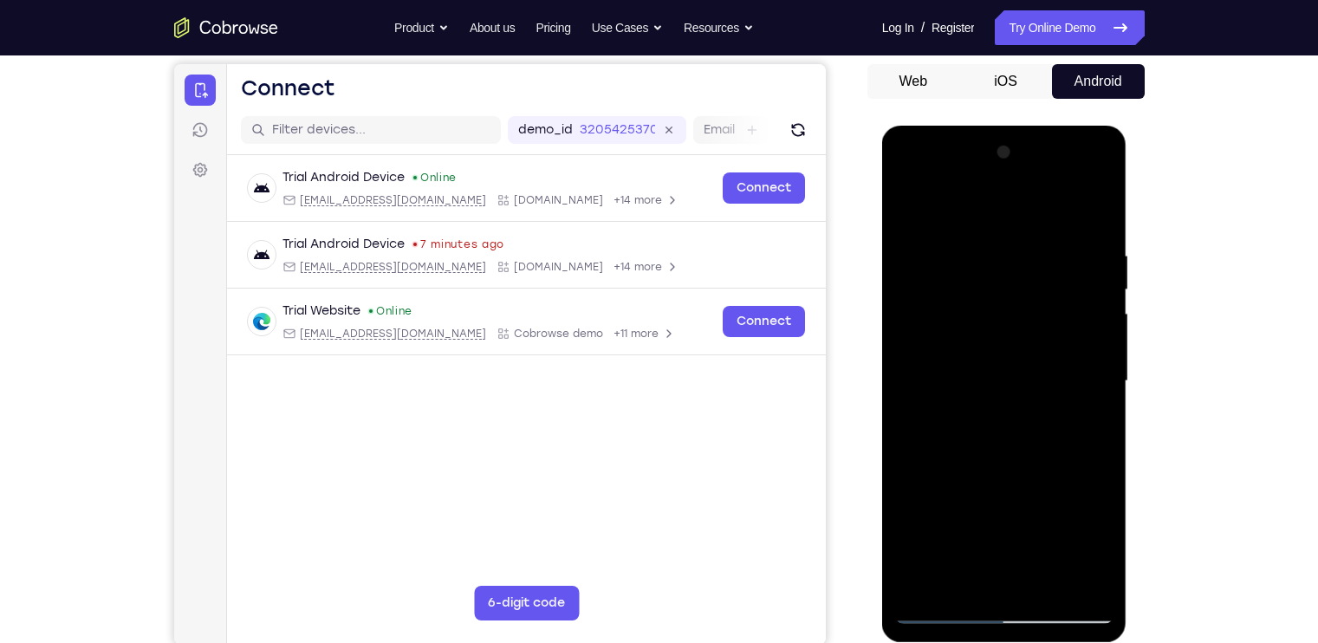
click at [939, 514] on div at bounding box center [1004, 381] width 218 height 485
click at [1045, 514] on div at bounding box center [1004, 381] width 218 height 485
click at [1045, 214] on div at bounding box center [1004, 381] width 218 height 485
click at [1045, 514] on div at bounding box center [1004, 381] width 218 height 485
click at [1027, 474] on div at bounding box center [1004, 381] width 218 height 485
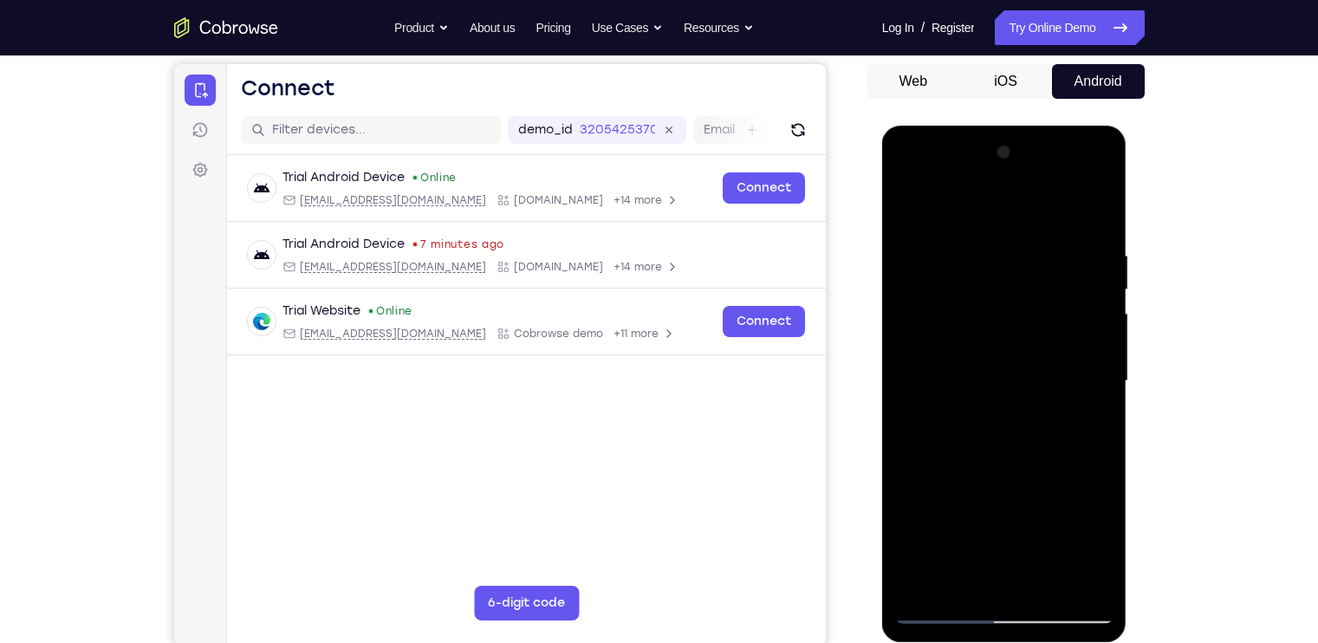
click at [995, 348] on div at bounding box center [1004, 381] width 218 height 485
click at [971, 514] on div at bounding box center [1004, 381] width 218 height 485
click at [1045, 419] on div at bounding box center [1004, 381] width 218 height 485
click at [910, 211] on div at bounding box center [1004, 381] width 218 height 485
click at [1026, 401] on div at bounding box center [1004, 381] width 218 height 485
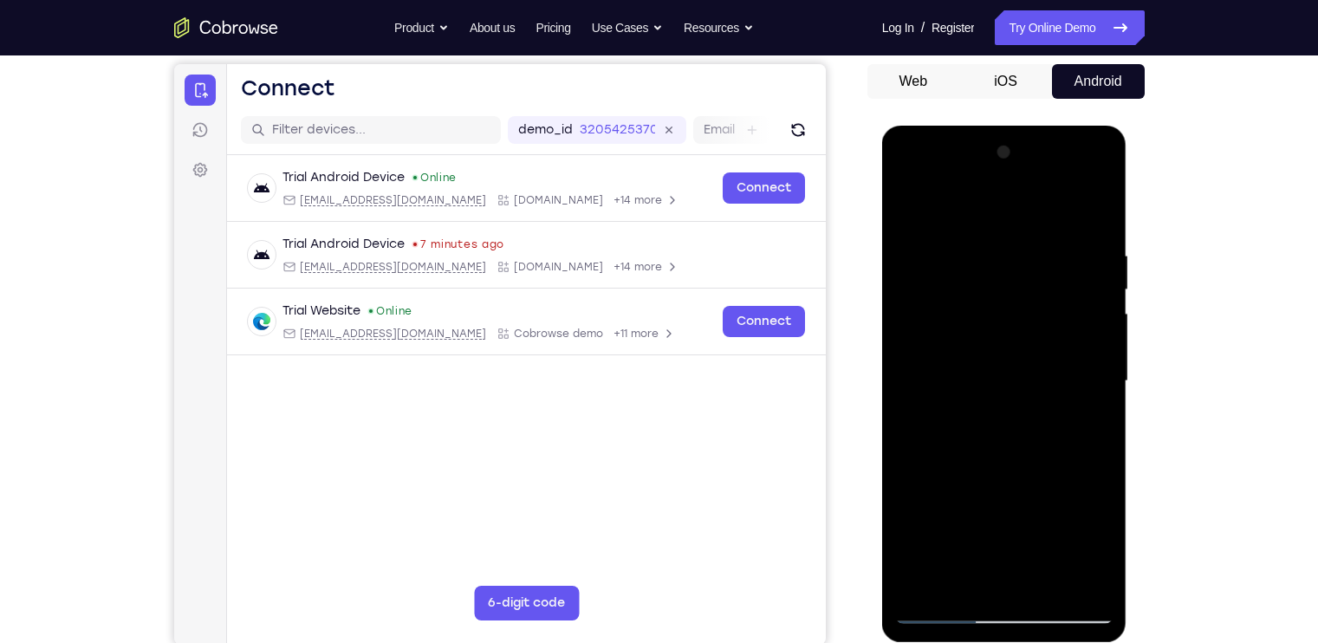
click at [979, 514] on div at bounding box center [1004, 381] width 218 height 485
click at [1045, 415] on div at bounding box center [1004, 381] width 218 height 485
click at [906, 204] on div at bounding box center [1004, 381] width 218 height 485
drag, startPoint x: 991, startPoint y: 485, endPoint x: 989, endPoint y: 342, distance: 143.0
click at [989, 342] on div at bounding box center [1004, 381] width 218 height 485
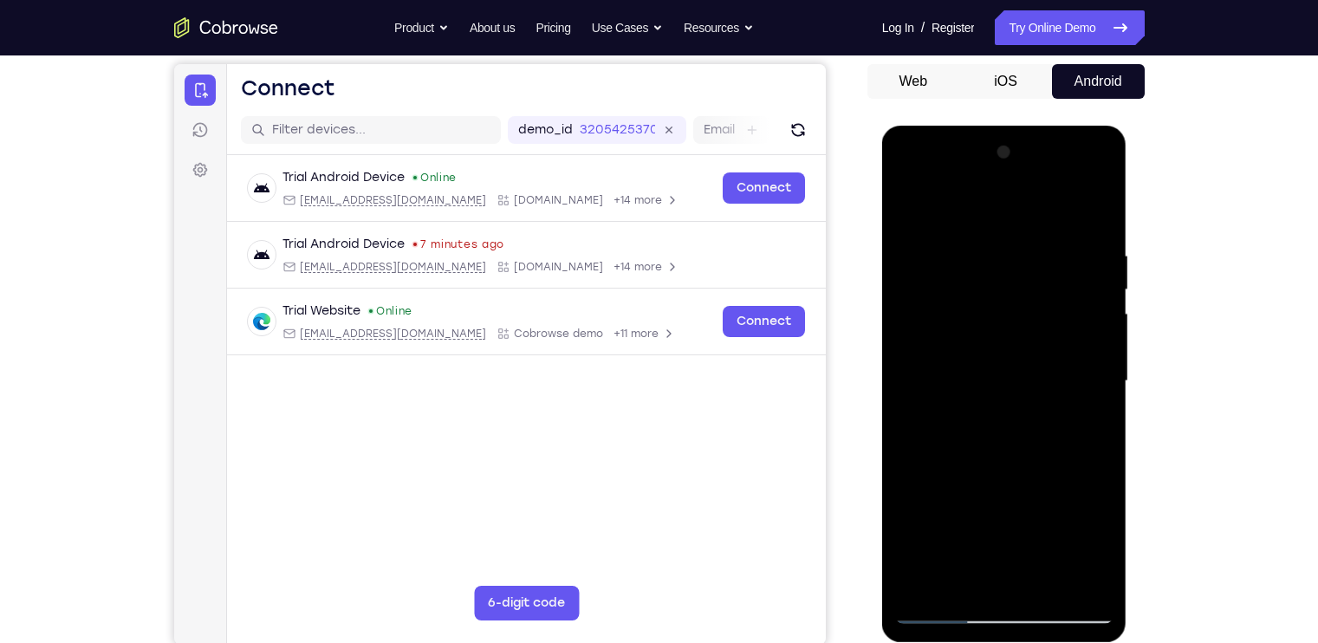
drag, startPoint x: 995, startPoint y: 499, endPoint x: 988, endPoint y: 380, distance: 118.9
click at [988, 380] on div at bounding box center [1004, 381] width 218 height 485
drag, startPoint x: 984, startPoint y: 522, endPoint x: 989, endPoint y: 389, distance: 132.7
click at [989, 389] on div at bounding box center [1004, 381] width 218 height 485
drag, startPoint x: 984, startPoint y: 443, endPoint x: 982, endPoint y: 699, distance: 256.5
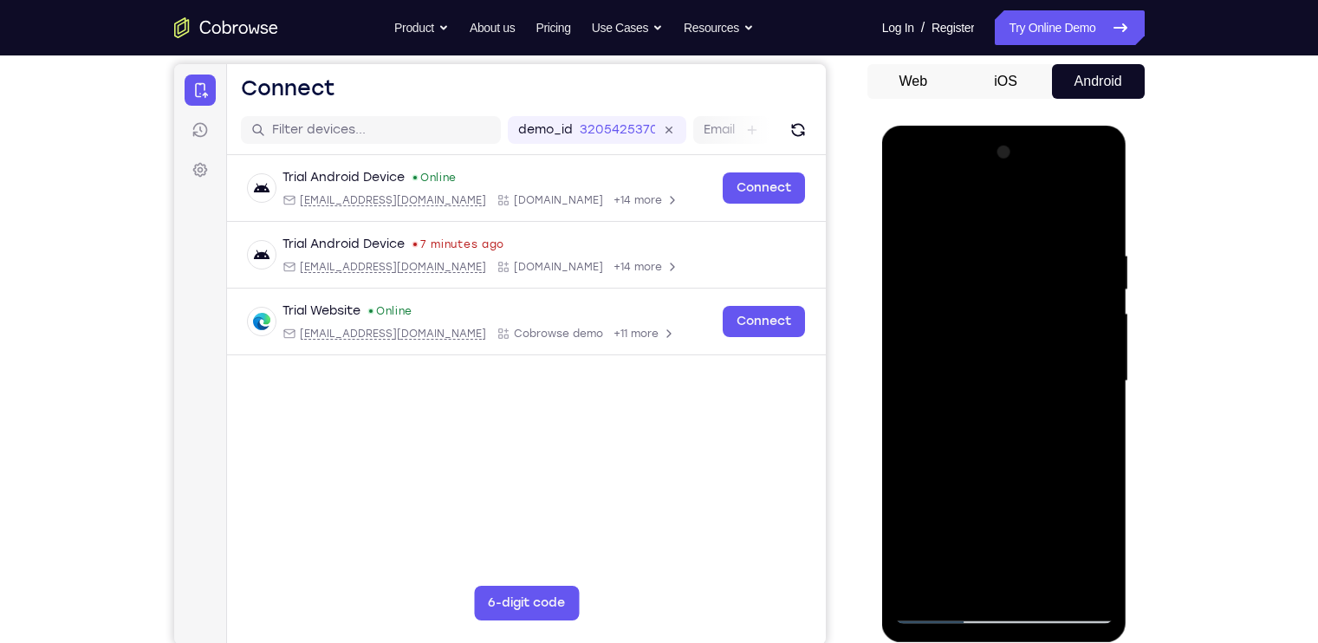
click at [982, 514] on html "Online web based iOS Simulators and Android Emulators. Run iPhone, iPad, Mobile…" at bounding box center [1005, 386] width 247 height 520
drag, startPoint x: 1005, startPoint y: 406, endPoint x: 990, endPoint y: 699, distance: 293.3
click at [990, 514] on html "Online web based iOS Simulators and Android Emulators. Run iPhone, iPad, Mobile…" at bounding box center [1005, 386] width 247 height 520
click at [946, 514] on div at bounding box center [1004, 381] width 218 height 485
click at [913, 207] on div at bounding box center [1004, 381] width 218 height 485
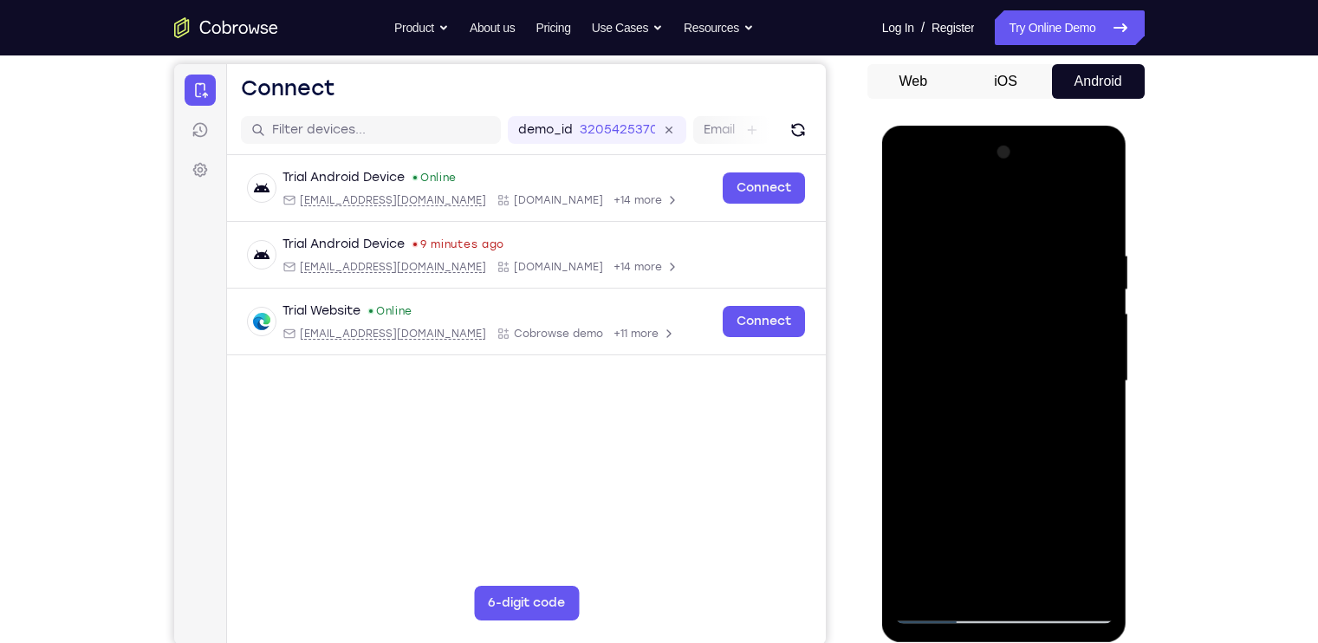
click at [917, 204] on div at bounding box center [1004, 381] width 218 height 485
click at [978, 237] on div at bounding box center [1004, 381] width 218 height 485
click at [1045, 355] on div at bounding box center [1004, 381] width 218 height 485
click at [1045, 280] on div at bounding box center [1004, 381] width 218 height 485
click at [1045, 209] on div at bounding box center [1004, 381] width 218 height 485
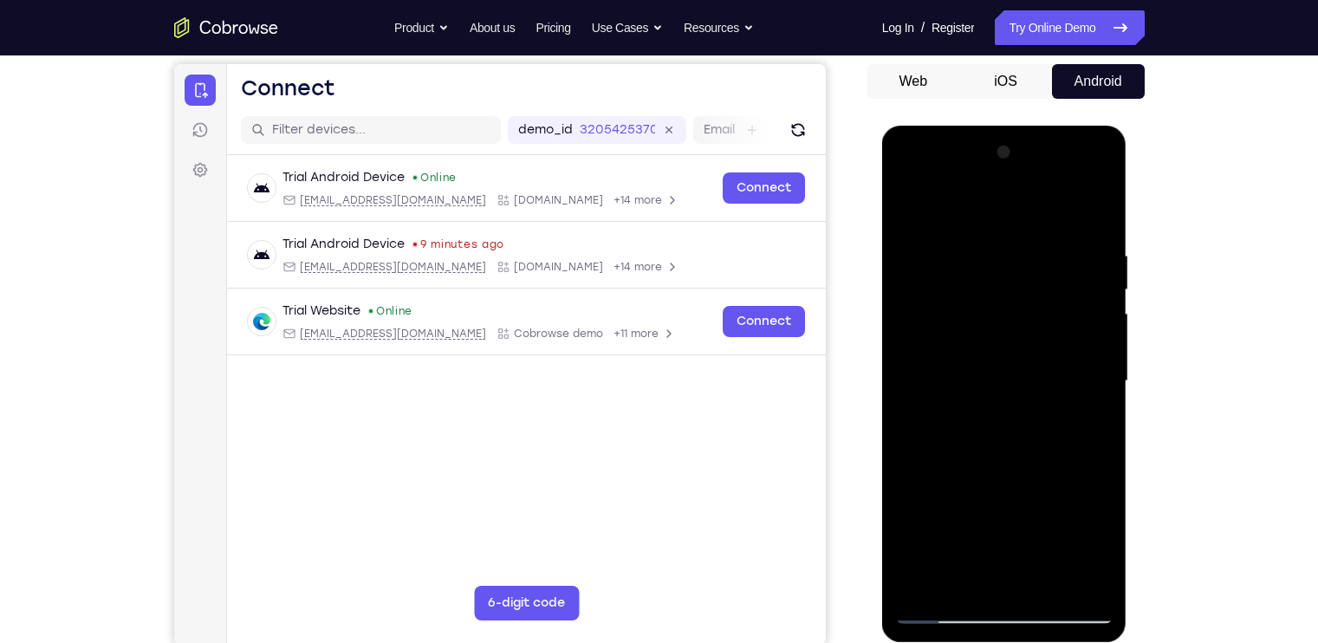
drag, startPoint x: 1083, startPoint y: 243, endPoint x: 898, endPoint y: 251, distance: 185.7
click at [898, 251] on div at bounding box center [1004, 381] width 218 height 485
click at [1045, 242] on div at bounding box center [1004, 381] width 218 height 485
click at [1045, 363] on div at bounding box center [1004, 381] width 218 height 485
click at [1045, 264] on div at bounding box center [1004, 381] width 218 height 485
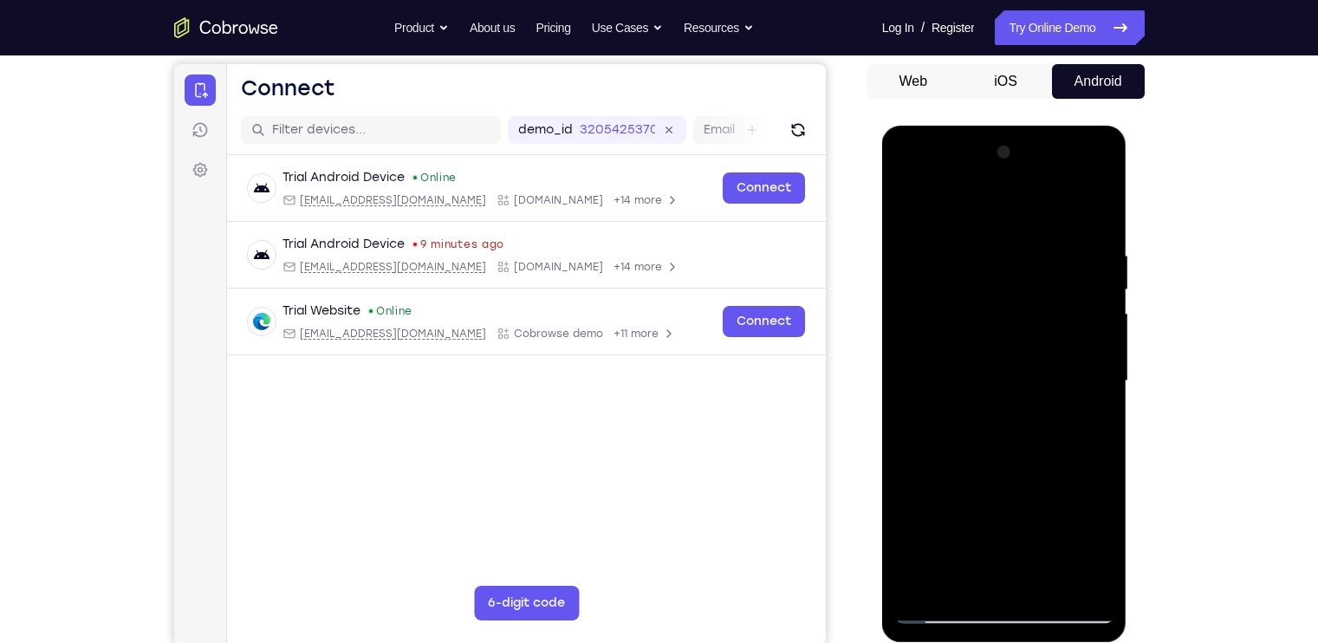
click at [1045, 514] on div at bounding box center [1004, 381] width 218 height 485
click at [1045, 396] on div at bounding box center [1004, 381] width 218 height 485
click at [1045, 394] on div at bounding box center [1004, 381] width 218 height 485
click at [1045, 395] on div at bounding box center [1004, 381] width 218 height 485
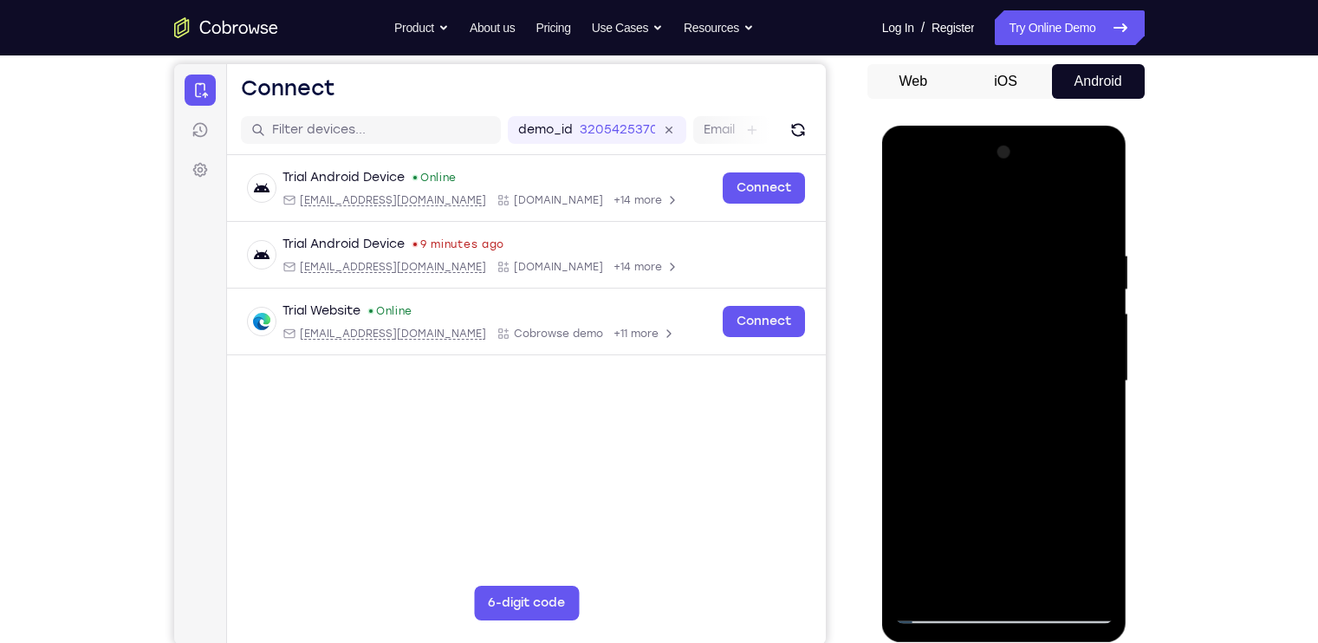
click at [1045, 393] on div at bounding box center [1004, 381] width 218 height 485
click at [1045, 335] on div at bounding box center [1004, 381] width 218 height 485
click at [1045, 302] on div at bounding box center [1004, 381] width 218 height 485
click at [1045, 322] on div at bounding box center [1004, 381] width 218 height 485
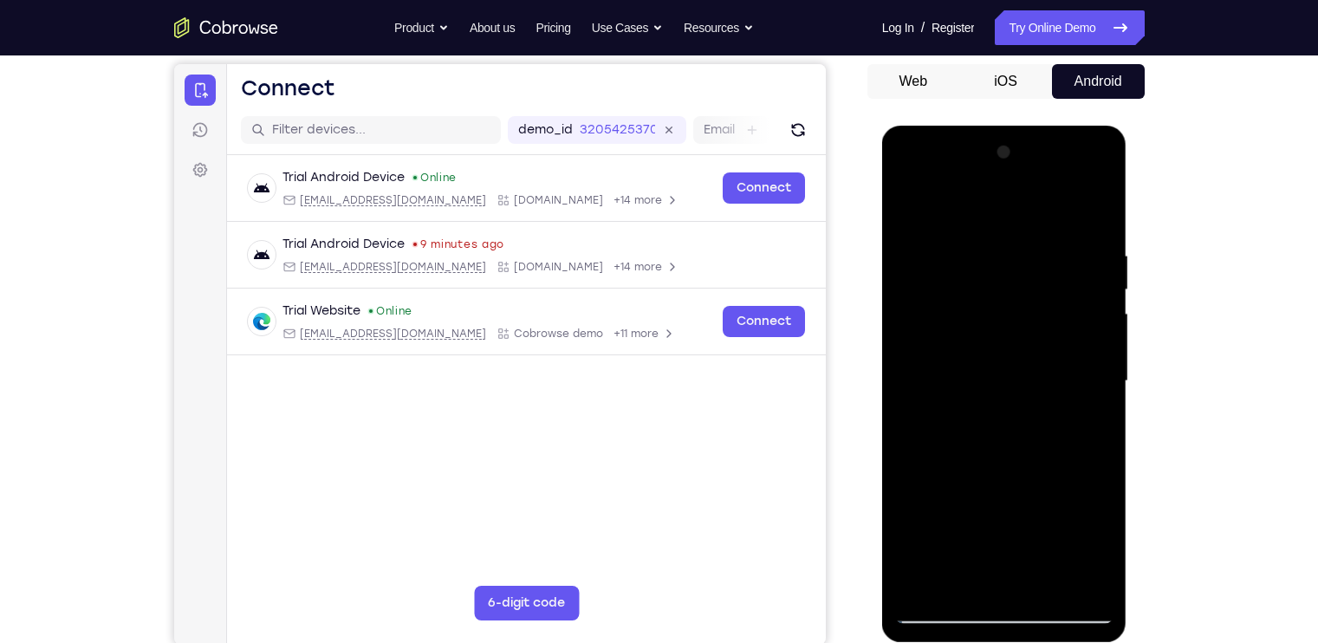
click at [1045, 332] on div at bounding box center [1004, 381] width 218 height 485
